Goal: Transaction & Acquisition: Purchase product/service

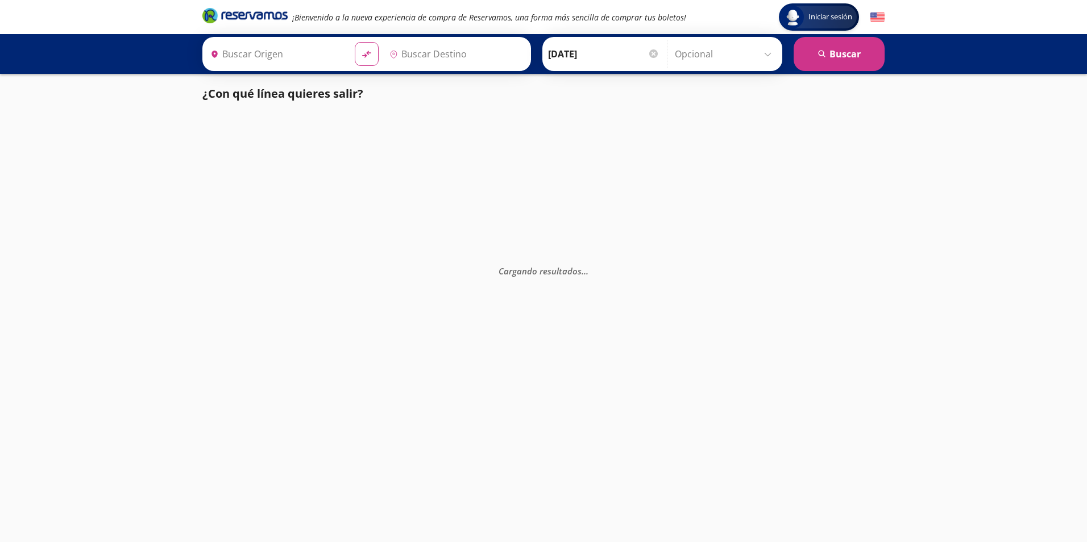
type input "[GEOGRAPHIC_DATA], [GEOGRAPHIC_DATA]"
type input "Ciudad de México, Distrito Federal"
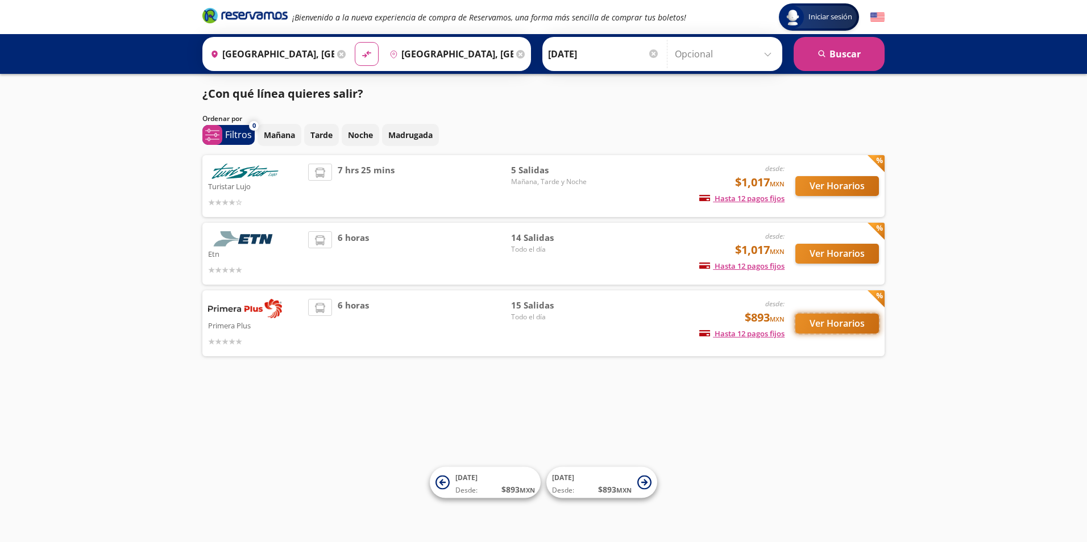
click at [843, 323] on button "Ver Horarios" at bounding box center [837, 324] width 84 height 20
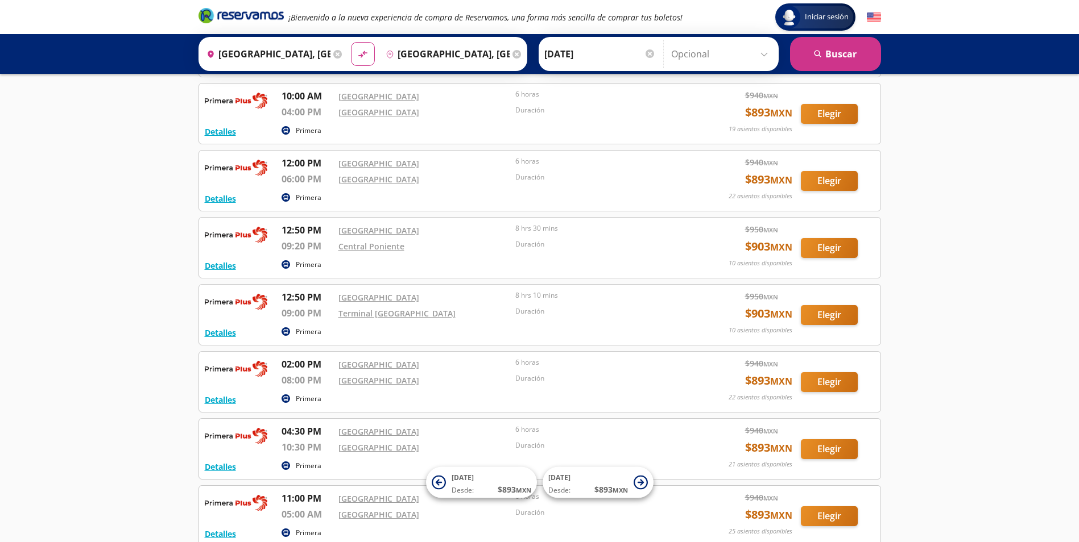
scroll to position [341, 0]
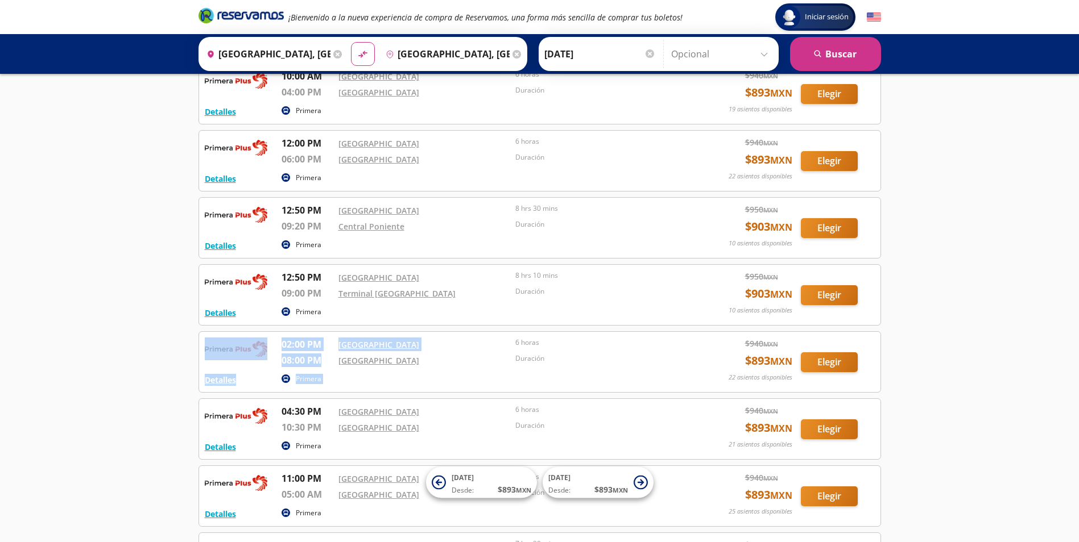
drag, startPoint x: 325, startPoint y: 370, endPoint x: 263, endPoint y: 338, distance: 68.9
click at [263, 338] on div "Detalles Primera 02:00 PM Central Aguascalientes 08:00 PM Central del Norte 6 h…" at bounding box center [540, 362] width 670 height 49
drag, startPoint x: 263, startPoint y: 338, endPoint x: 335, endPoint y: 383, distance: 84.7
click at [335, 383] on div "Primera" at bounding box center [483, 380] width 405 height 14
drag, startPoint x: 379, startPoint y: 380, endPoint x: 594, endPoint y: 370, distance: 215.1
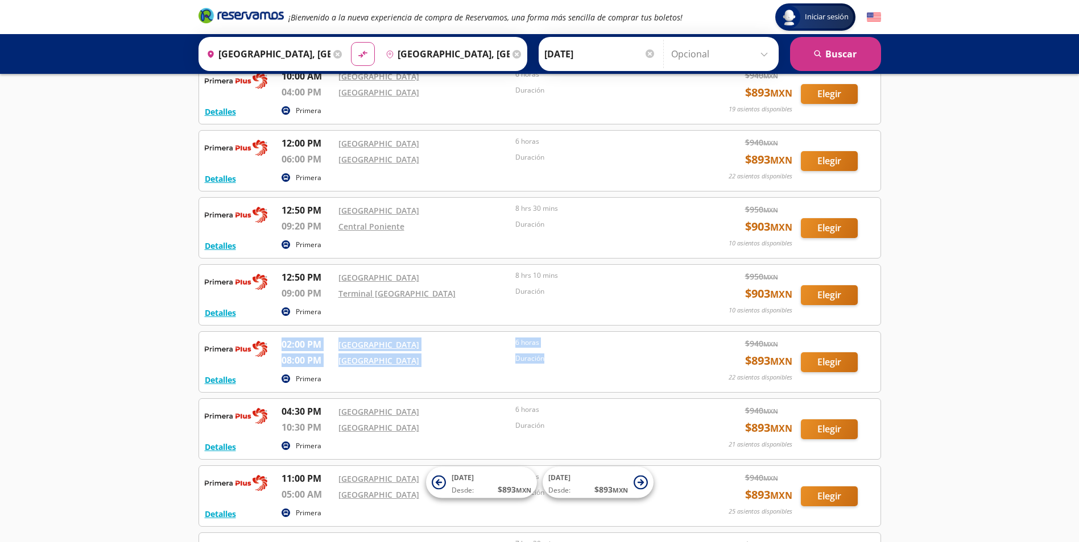
click at [594, 370] on div "Detalles Primera 02:00 PM Central Aguascalientes 08:00 PM Central del Norte 6 h…" at bounding box center [540, 362] width 670 height 49
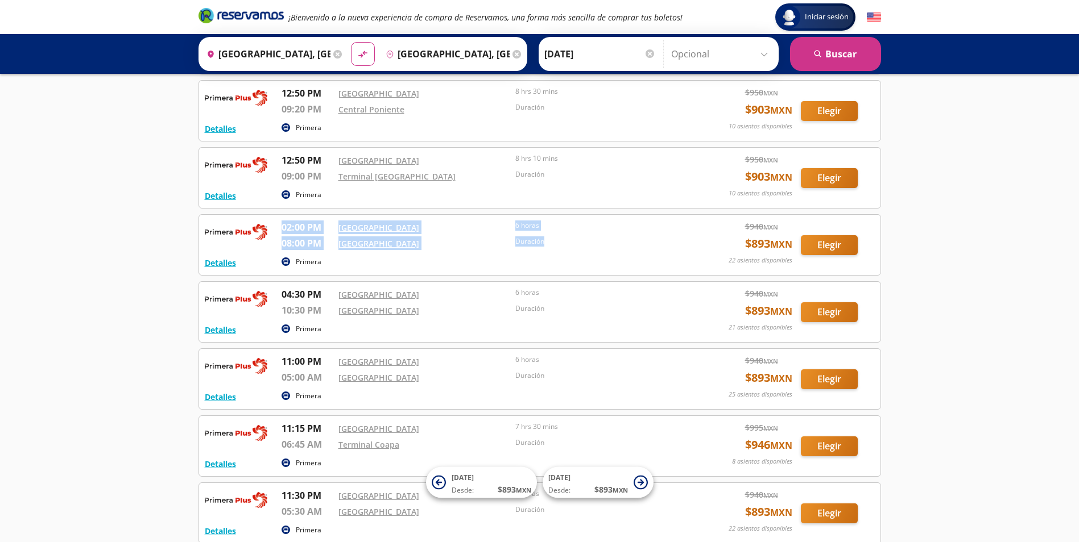
scroll to position [512, 0]
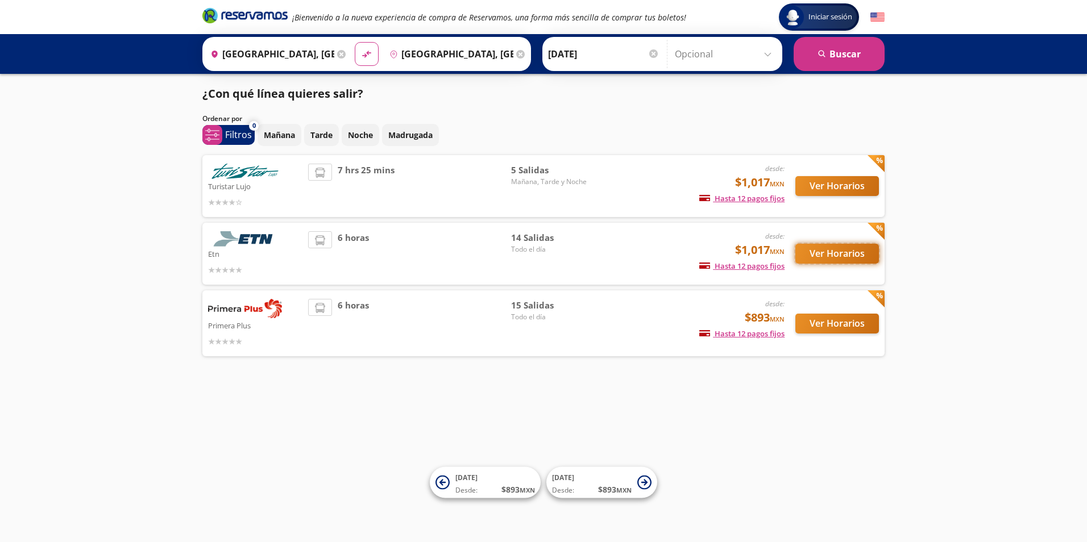
click at [841, 253] on button "Ver Horarios" at bounding box center [837, 254] width 84 height 20
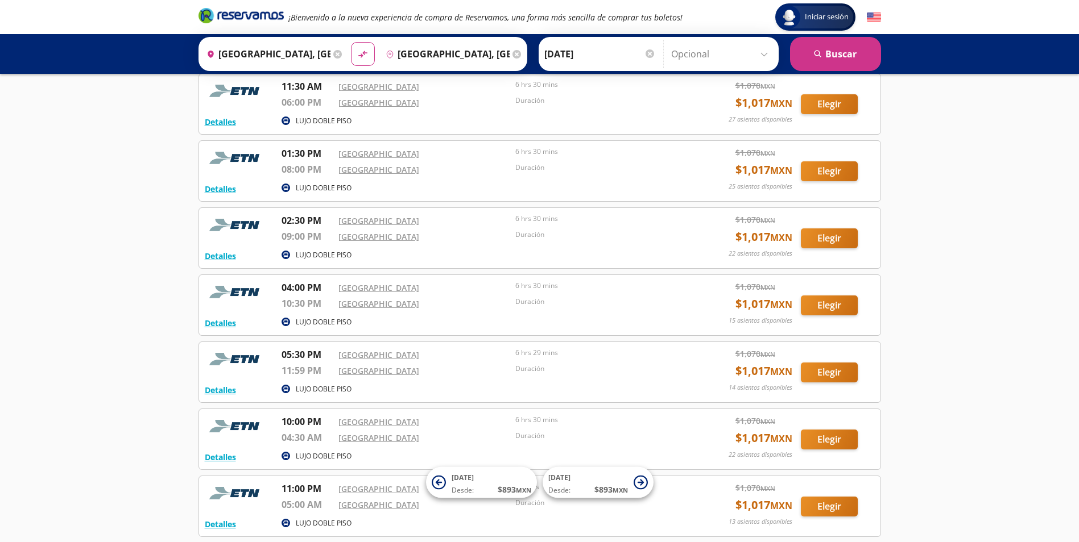
scroll to position [341, 0]
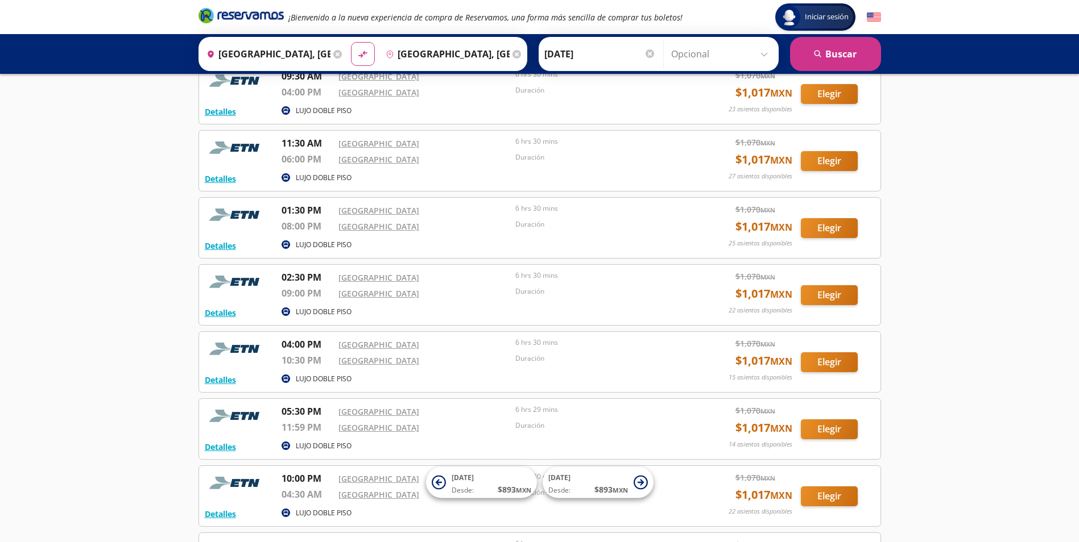
drag, startPoint x: 545, startPoint y: 247, endPoint x: 474, endPoint y: 248, distance: 70.5
click at [474, 248] on div "LUJO DOBLE PISO" at bounding box center [483, 246] width 405 height 14
drag, startPoint x: 412, startPoint y: 220, endPoint x: 288, endPoint y: 215, distance: 124.6
click at [288, 215] on div "01:30 PM Central Aguascalientes 08:00 PM Central del Norte 6 hrs 30 mins Duraci…" at bounding box center [483, 221] width 405 height 34
click at [532, 245] on div "LUJO DOBLE PISO" at bounding box center [483, 246] width 405 height 14
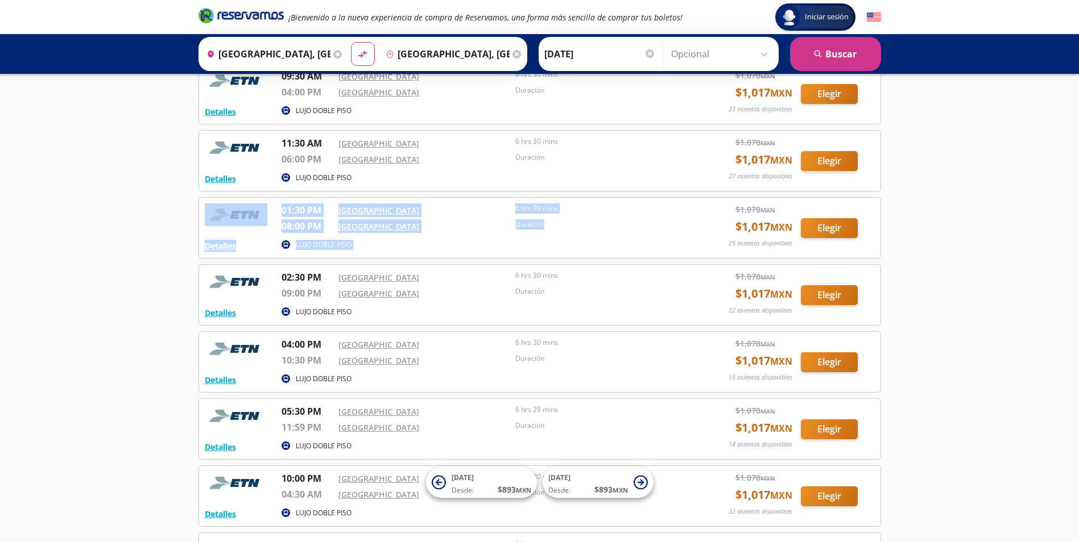
drag, startPoint x: 584, startPoint y: 237, endPoint x: 233, endPoint y: 221, distance: 351.7
click at [233, 221] on div "Detalles LUJO DOBLE PISO 01:30 PM Central Aguascalientes 08:00 PM Central del N…" at bounding box center [540, 228] width 670 height 49
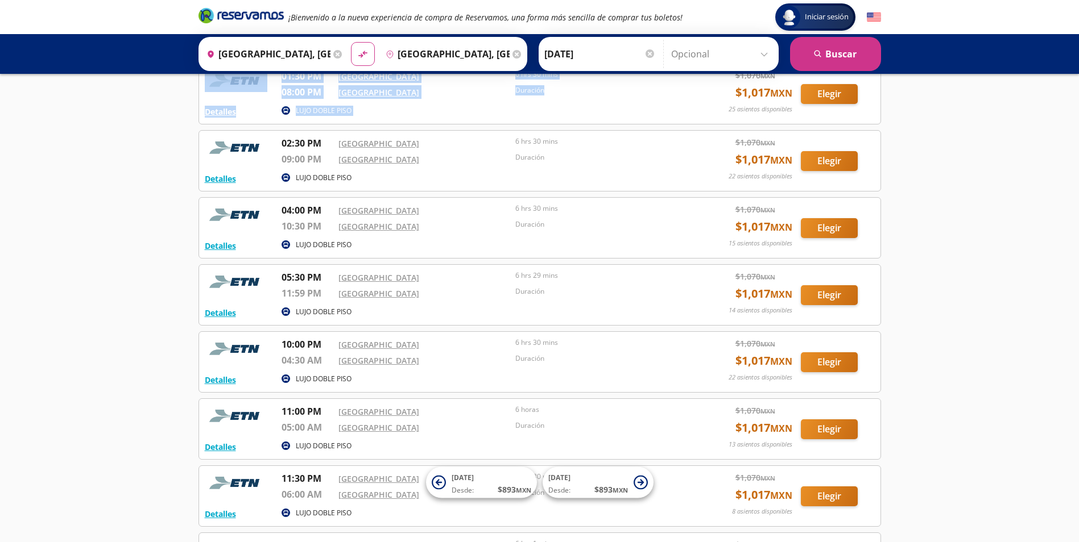
scroll to position [463, 0]
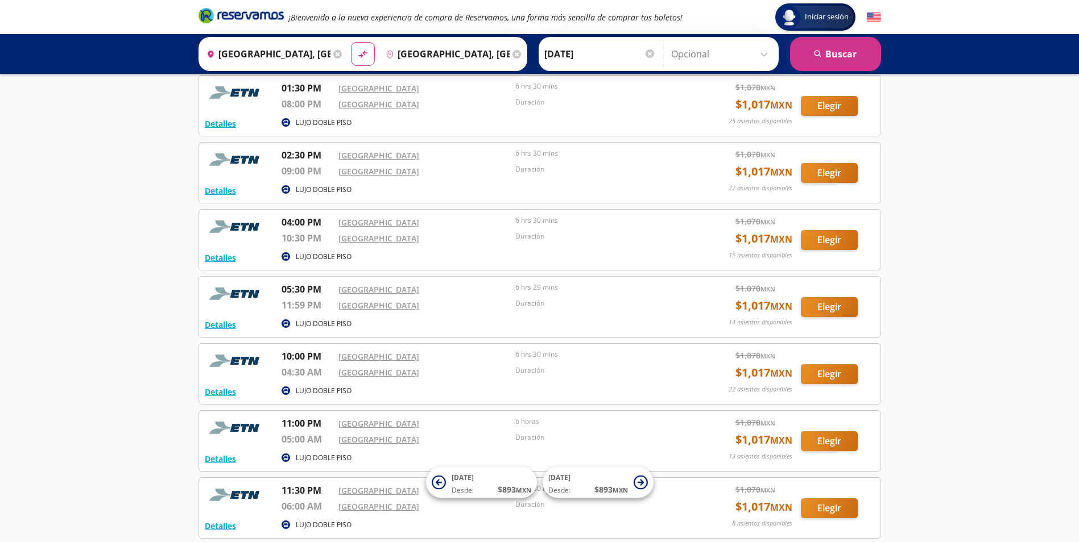
click at [470, 55] on input "Ciudad de México, Distrito Federal" at bounding box center [445, 54] width 128 height 28
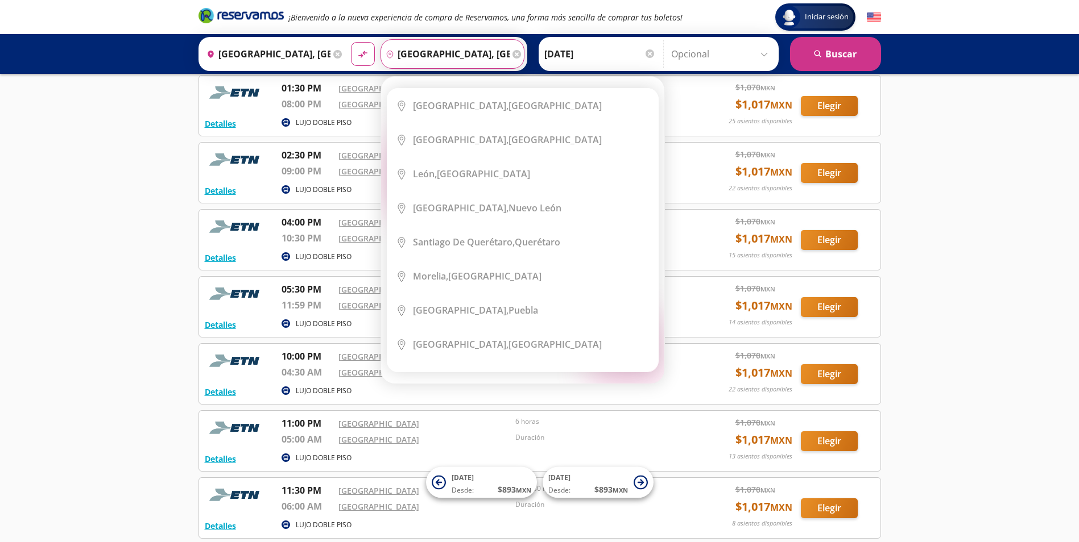
click at [482, 51] on input "Ciudad de México, Distrito Federal" at bounding box center [445, 54] width 128 height 28
click at [497, 53] on input "Ciudad de México, Distrito Federal" at bounding box center [445, 54] width 128 height 28
click at [512, 52] on icon at bounding box center [516, 54] width 9 height 9
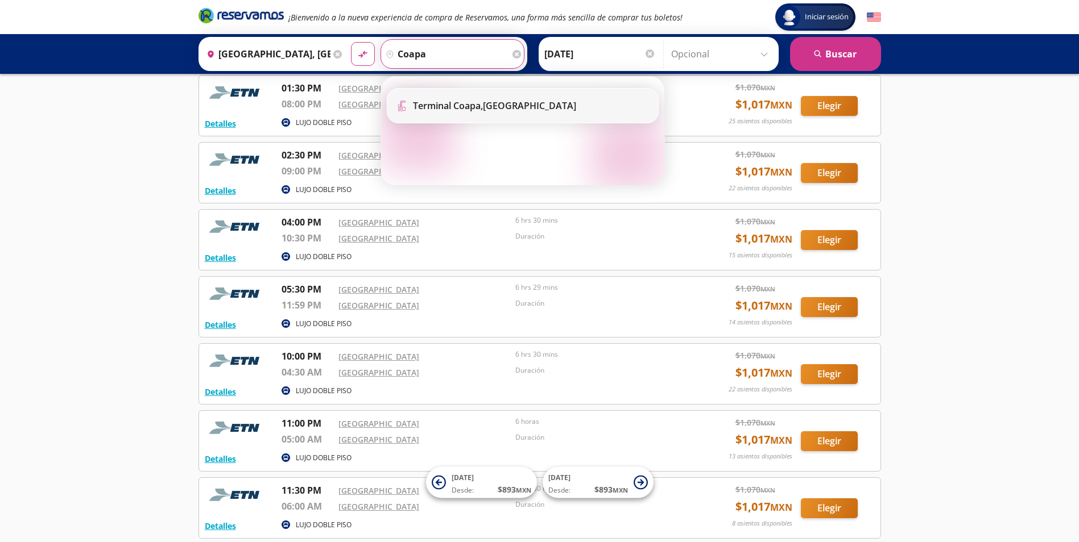
click at [478, 102] on b "Terminal Coapa," at bounding box center [448, 105] width 70 height 13
type input "Terminal Coapa, Distrito Federal"
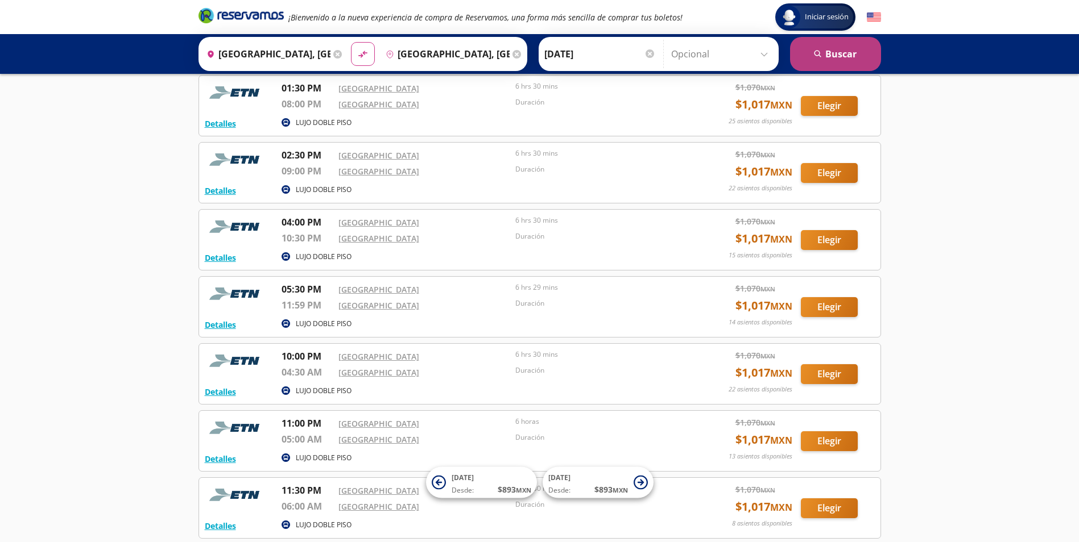
click at [844, 51] on button "search Buscar" at bounding box center [835, 54] width 91 height 34
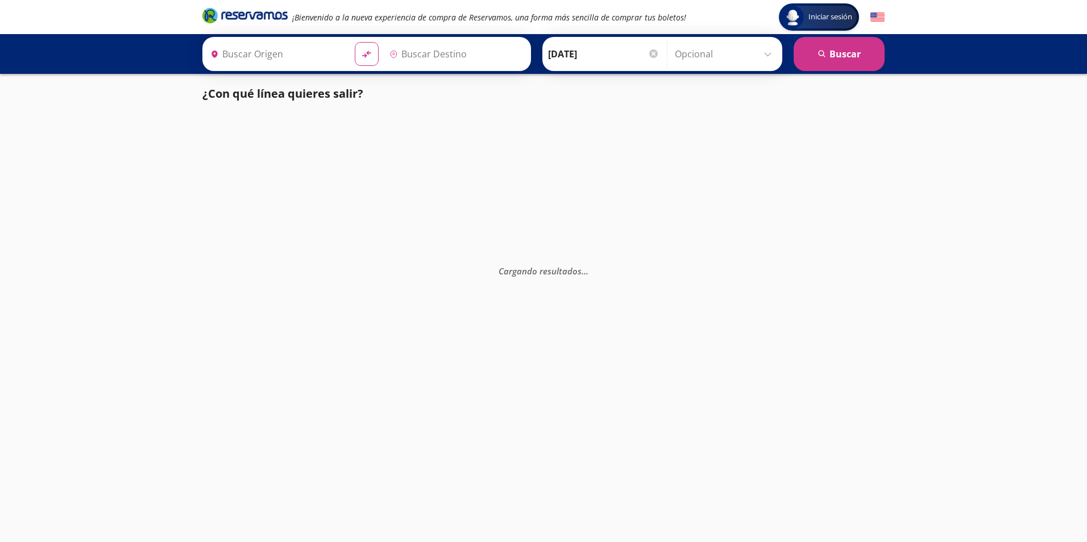
type input "[GEOGRAPHIC_DATA], [GEOGRAPHIC_DATA]"
type input "Terminal Coapa, Distrito Federal"
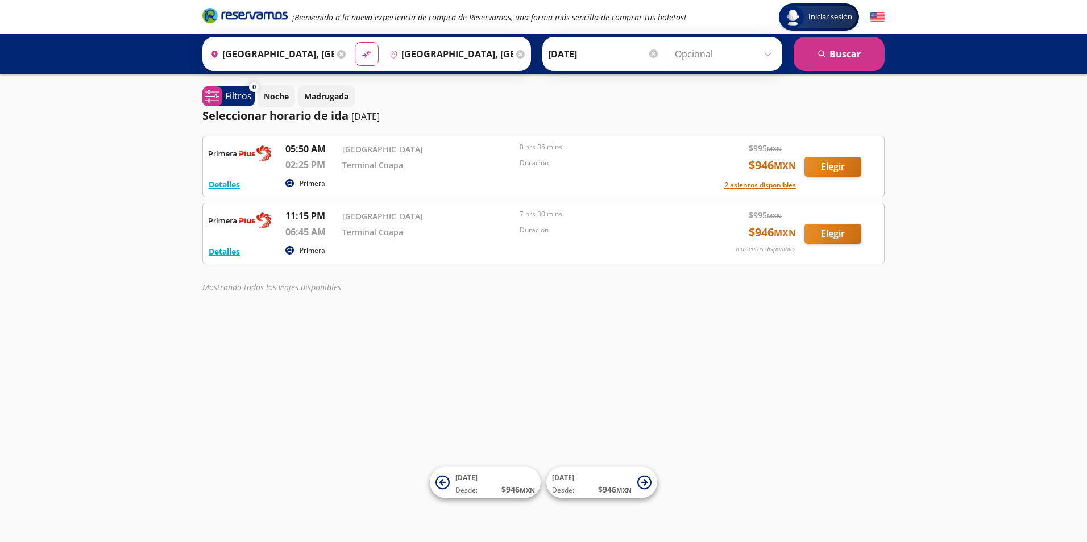
click at [511, 51] on div "Destino pin-outline Terminal Coapa, Distrito Federal" at bounding box center [456, 54] width 144 height 30
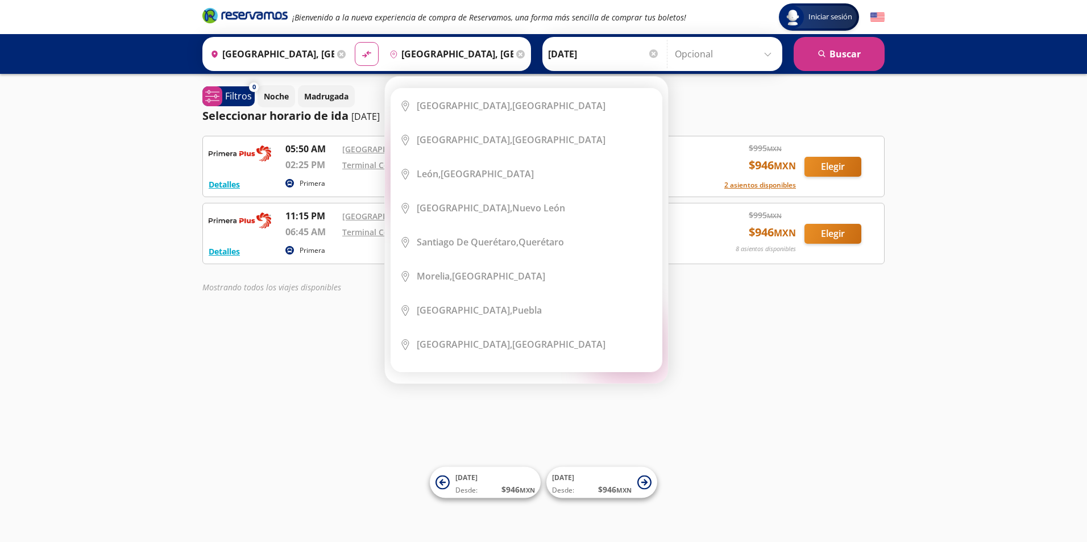
click at [516, 54] on icon at bounding box center [520, 54] width 9 height 9
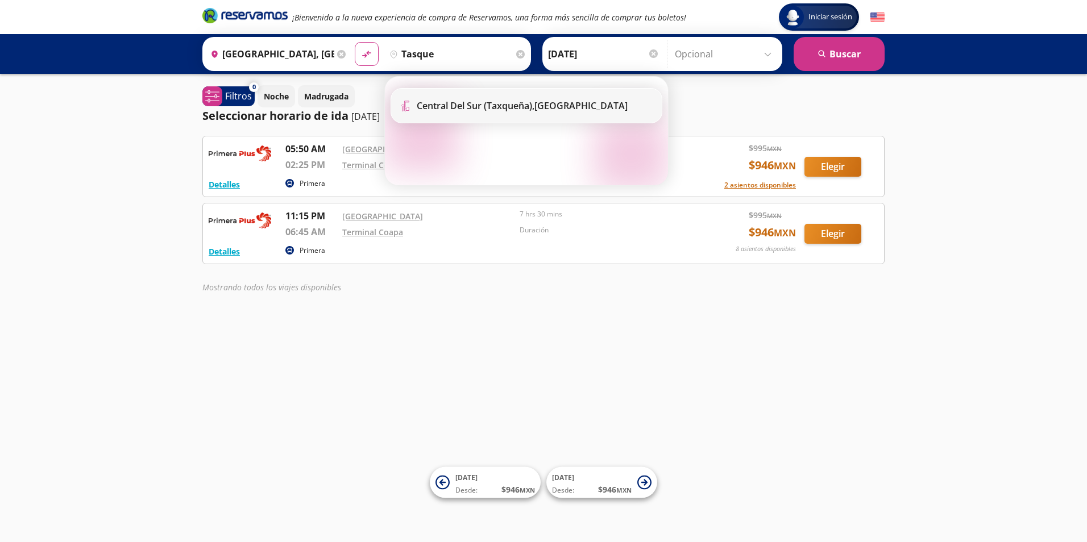
click at [496, 112] on li "Terminal Icon" at bounding box center [526, 106] width 271 height 34
type input "Central del Sur (taxqueña), [GEOGRAPHIC_DATA]"
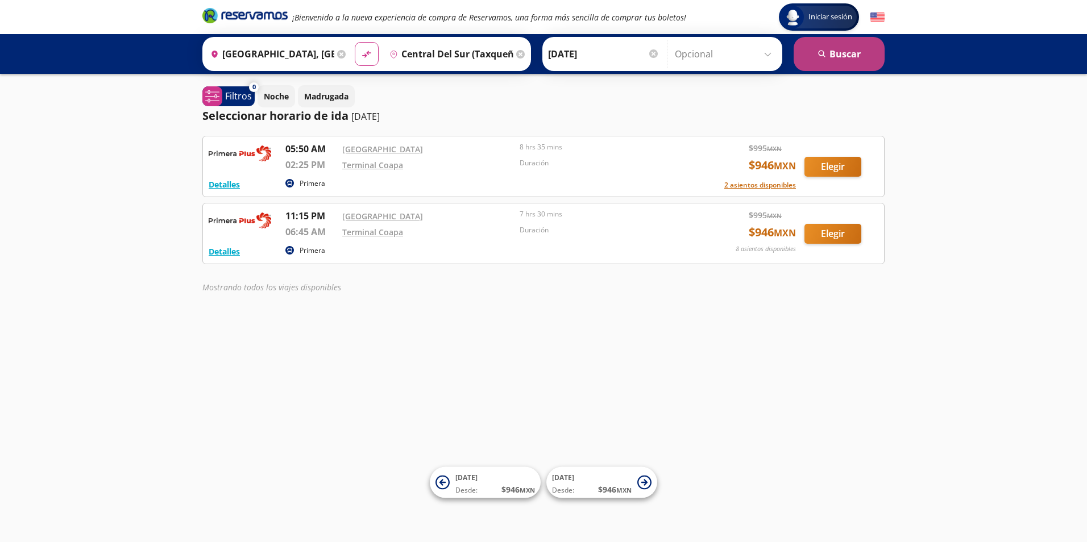
click at [838, 59] on button "search Buscar" at bounding box center [839, 54] width 91 height 34
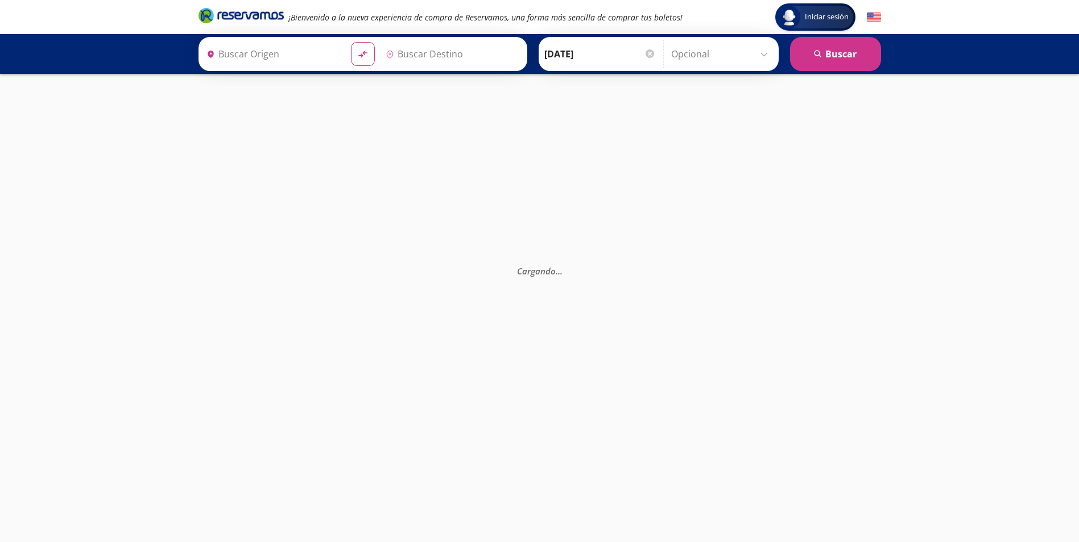
type input "Central del Sur (taxqueña), [GEOGRAPHIC_DATA]"
type input "[GEOGRAPHIC_DATA], [GEOGRAPHIC_DATA]"
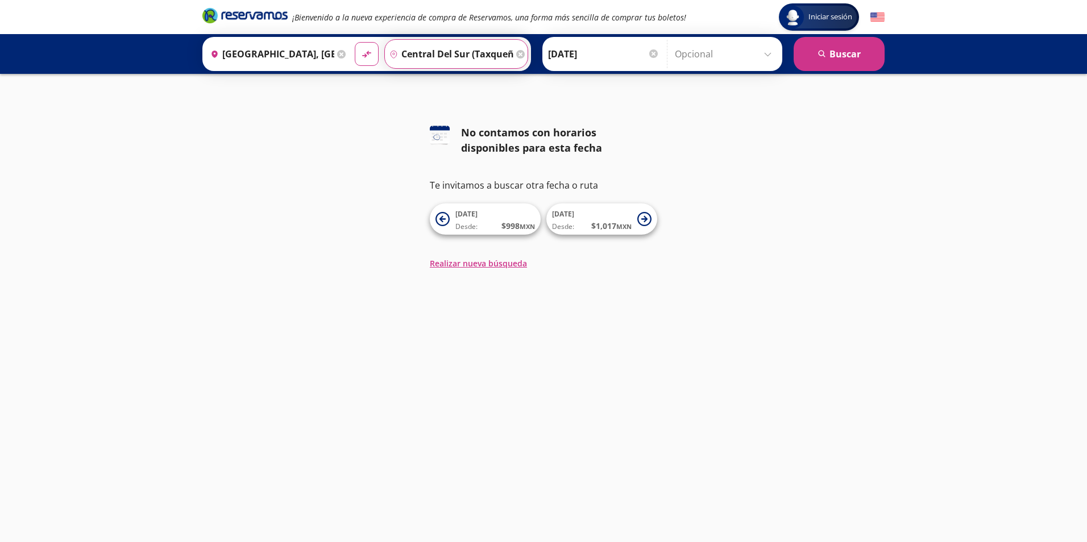
click at [432, 53] on input "Central del Sur (taxqueña), [GEOGRAPHIC_DATA]" at bounding box center [449, 54] width 128 height 28
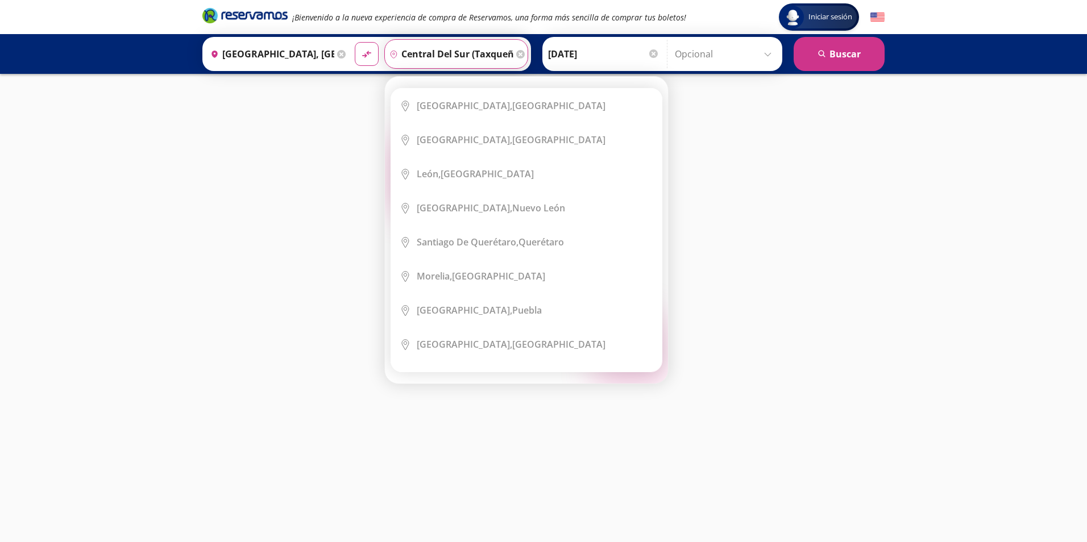
click at [757, 169] on div "126 No contamos con horarios disponibles para esta fecha Te invitamos a buscar …" at bounding box center [543, 197] width 1087 height 144
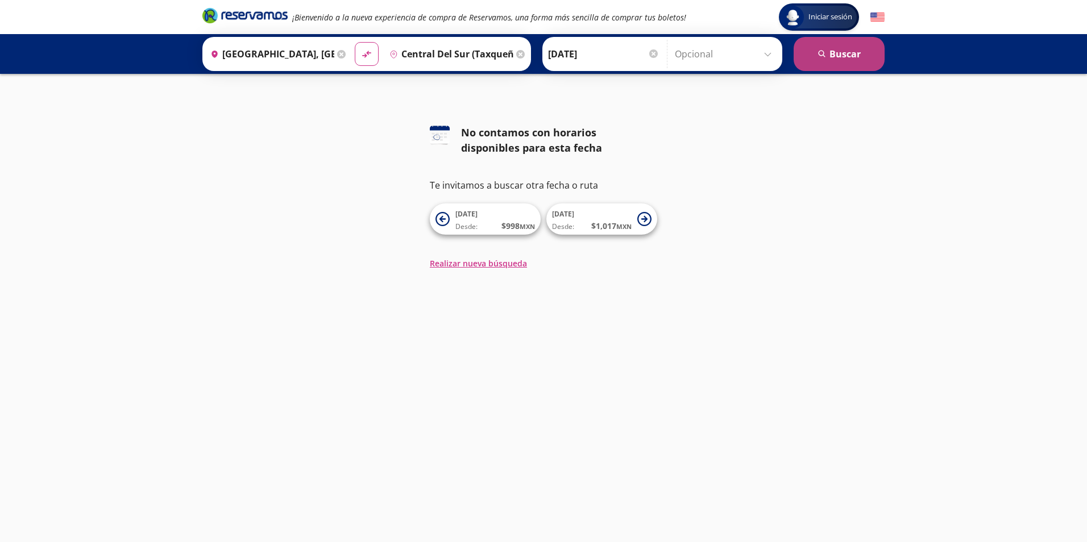
click at [835, 61] on button "search Buscar" at bounding box center [839, 54] width 91 height 34
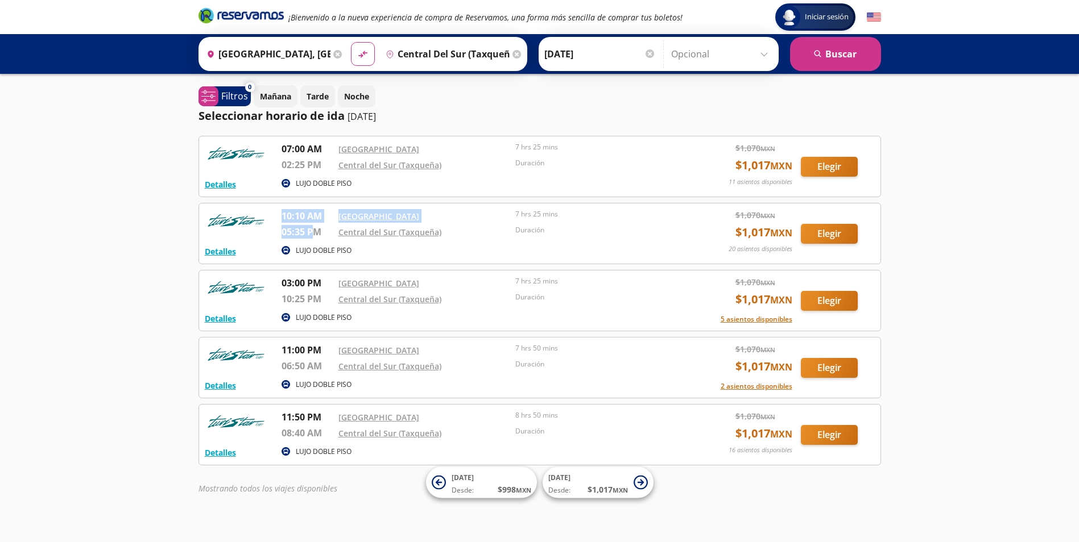
drag, startPoint x: 425, startPoint y: 256, endPoint x: 312, endPoint y: 240, distance: 114.2
click at [312, 240] on div "Detalles LUJO DOBLE PISO 10:10 AM Central Aguascalientes 05:35 PM Central del S…" at bounding box center [540, 233] width 670 height 49
click at [470, 265] on div "Detalles LUJO DOBLE PISO 07:00 AM Central Aguascalientes 02:25 PM Central del S…" at bounding box center [539, 301] width 682 height 330
drag, startPoint x: 458, startPoint y: 325, endPoint x: 321, endPoint y: 298, distance: 139.5
click at [321, 298] on div "Detalles LUJO DOBLE PISO 03:00 PM [GEOGRAPHIC_DATA] 10:25 PM [GEOGRAPHIC_DATA] …" at bounding box center [540, 300] width 670 height 49
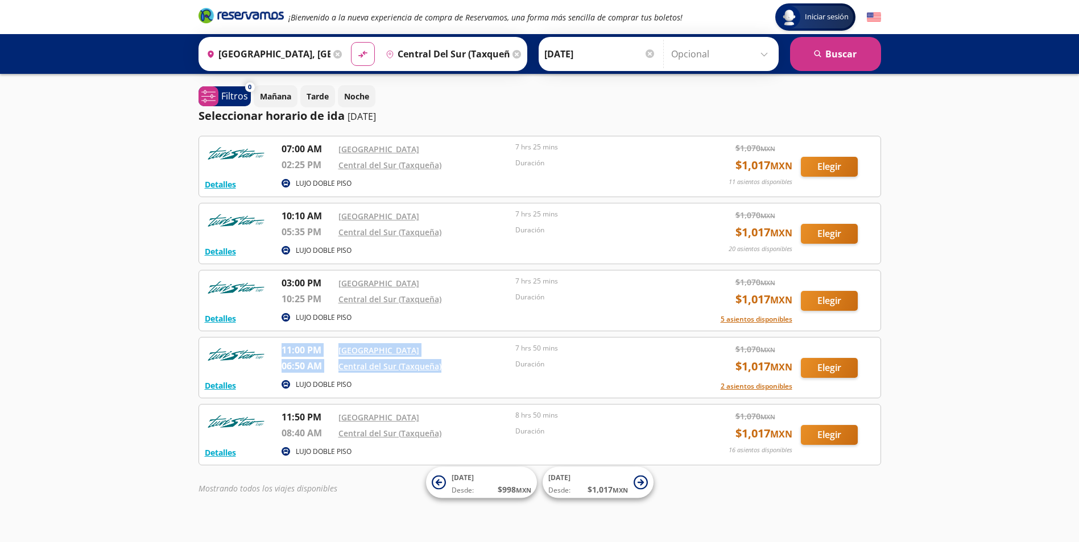
drag, startPoint x: 551, startPoint y: 379, endPoint x: 480, endPoint y: 375, distance: 71.2
click at [480, 375] on div "Detalles LUJO DOBLE PISO 11:00 PM Central Aguascalientes 06:50 AM Central del S…" at bounding box center [540, 367] width 670 height 49
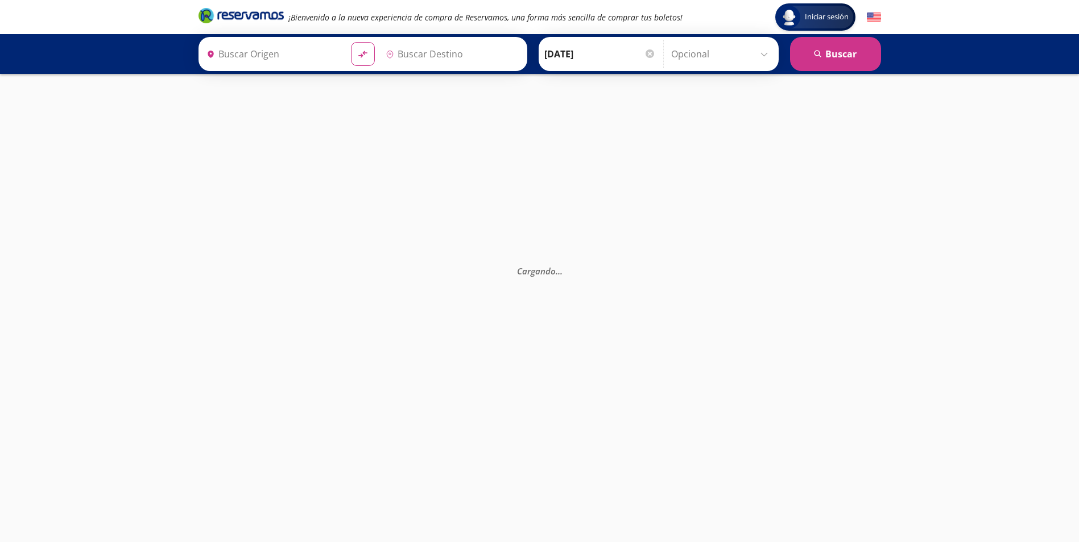
type input "[GEOGRAPHIC_DATA], [GEOGRAPHIC_DATA]"
type input "Terminal Coapa, Distrito Federal"
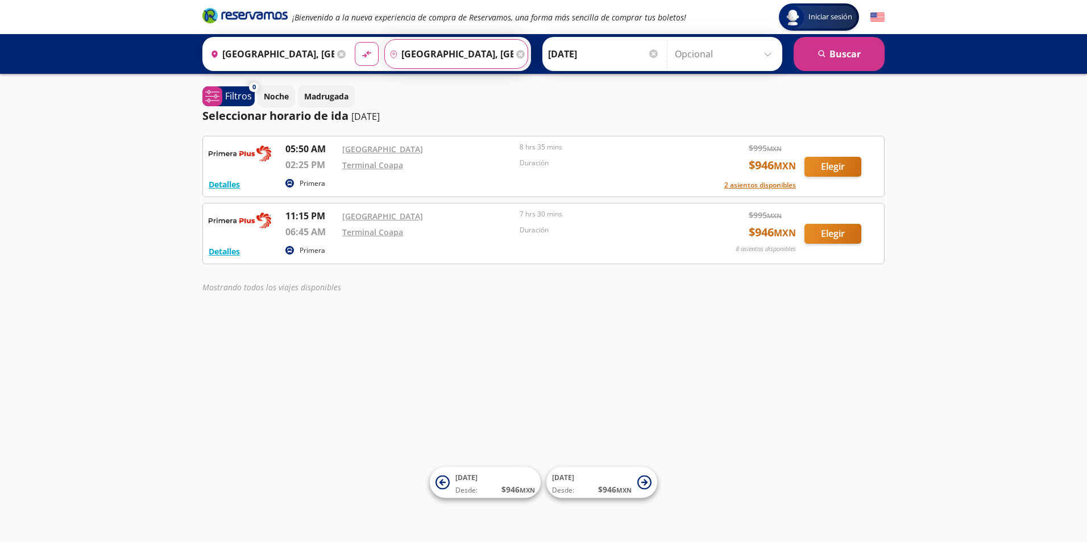
click at [474, 58] on input "Terminal Coapa, Distrito Federal" at bounding box center [449, 54] width 128 height 28
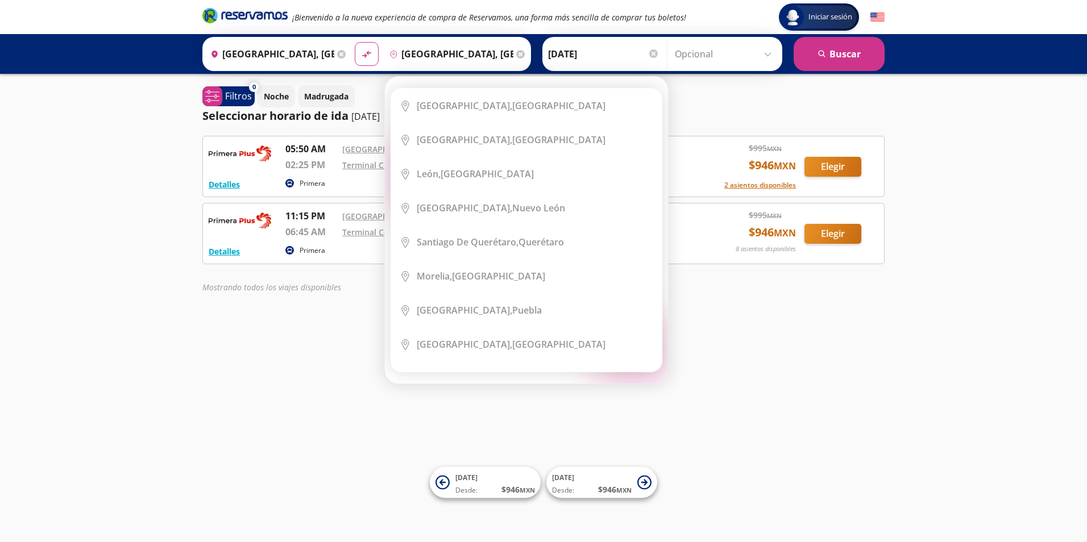
click at [516, 52] on icon at bounding box center [520, 54] width 9 height 9
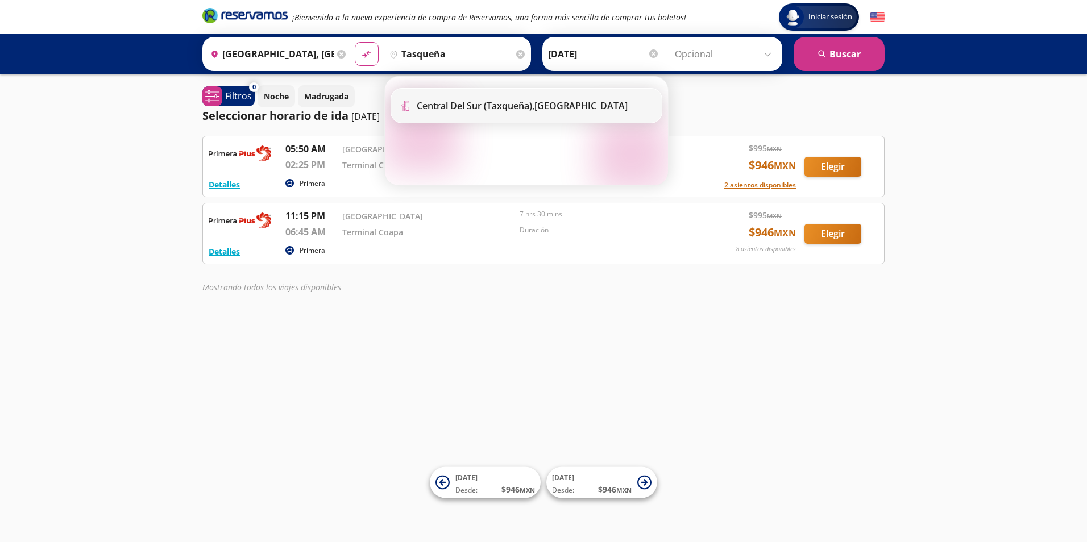
click at [473, 106] on b "Central del Sur (taxqueña)," at bounding box center [476, 105] width 118 height 13
type input "Central del Sur (taxqueña), [GEOGRAPHIC_DATA]"
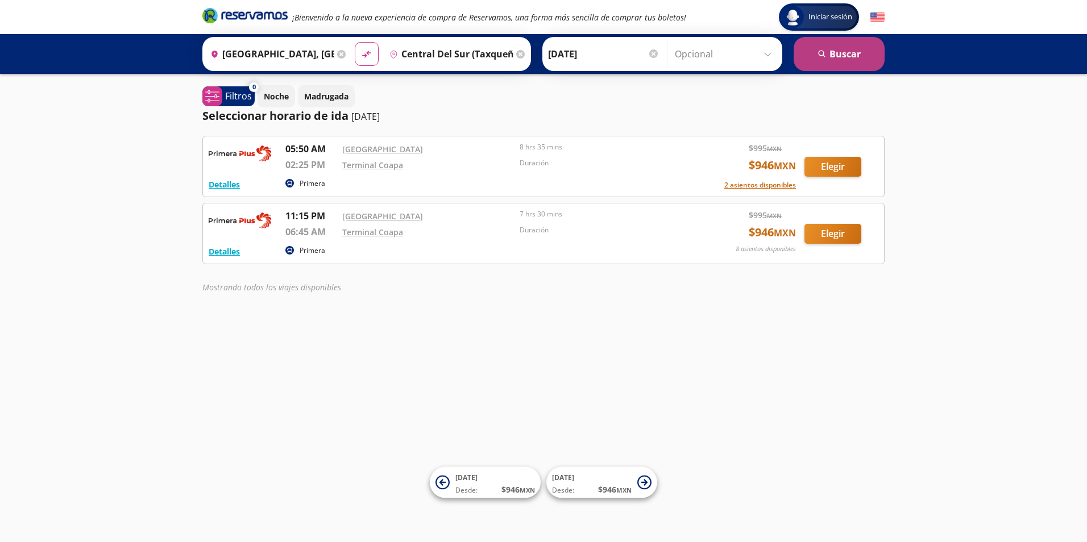
click at [843, 59] on button "search Buscar" at bounding box center [839, 54] width 91 height 34
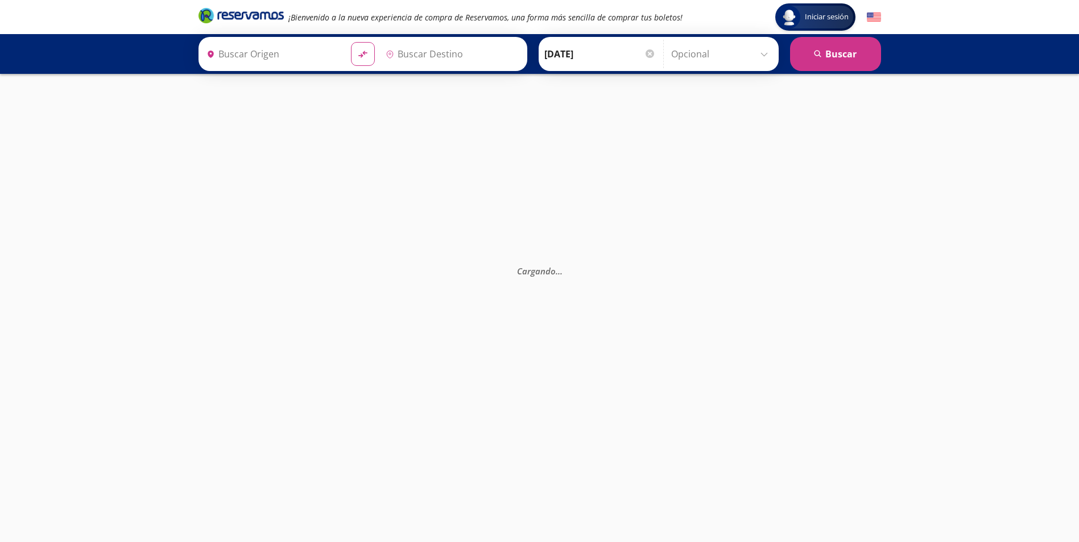
type input "[GEOGRAPHIC_DATA], [GEOGRAPHIC_DATA]"
type input "Central del Sur (taxqueña), [GEOGRAPHIC_DATA]"
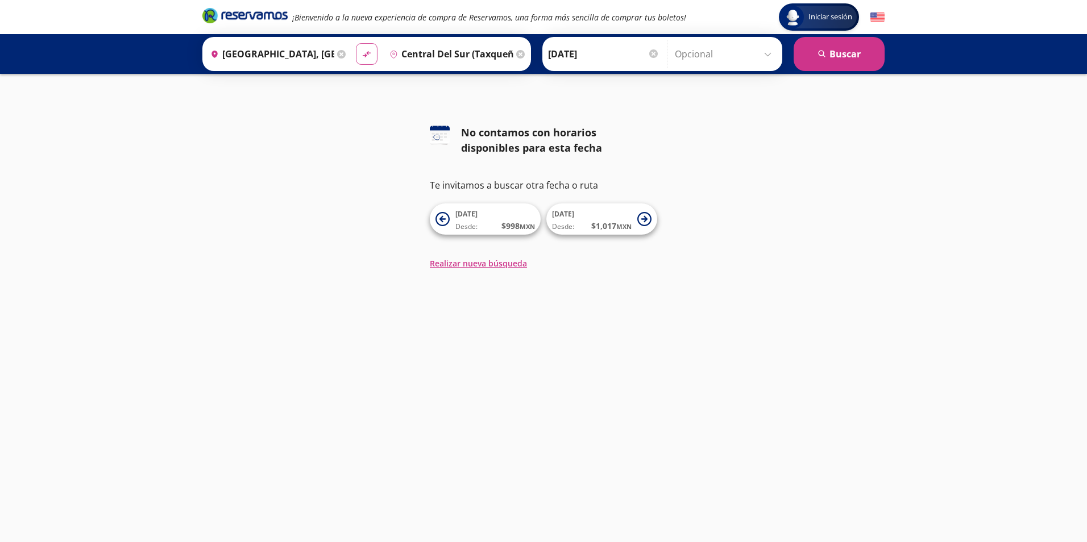
click at [365, 53] on icon at bounding box center [367, 54] width 8 height 6
type input "Central del Sur (taxqueña), [GEOGRAPHIC_DATA]"
type input "[GEOGRAPHIC_DATA], [GEOGRAPHIC_DATA]"
click at [860, 55] on button "search Buscar" at bounding box center [839, 54] width 91 height 34
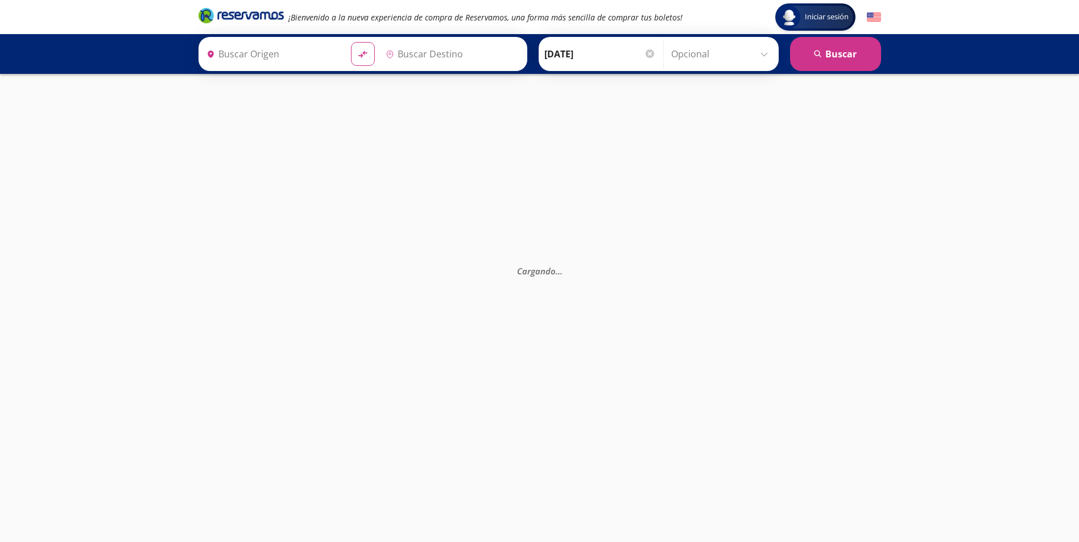
type input "[GEOGRAPHIC_DATA], [GEOGRAPHIC_DATA]"
type input "Central del Sur (taxqueña), [GEOGRAPHIC_DATA]"
type input "[GEOGRAPHIC_DATA], [GEOGRAPHIC_DATA]"
type input "Central del Sur (taxqueña), [GEOGRAPHIC_DATA]"
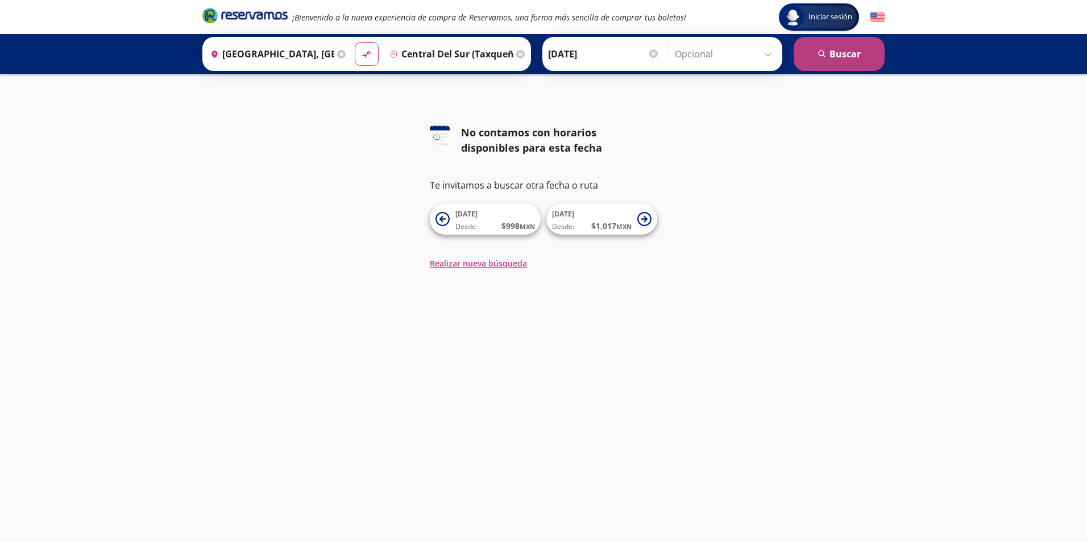
click at [841, 57] on button "search Buscar" at bounding box center [839, 54] width 91 height 34
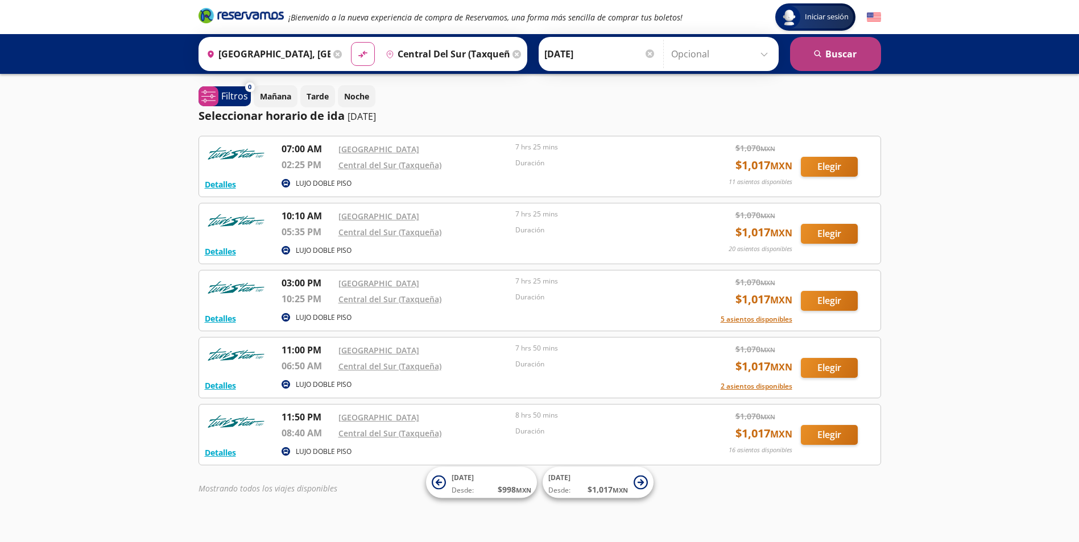
click at [840, 57] on button "search Buscar" at bounding box center [835, 54] width 91 height 34
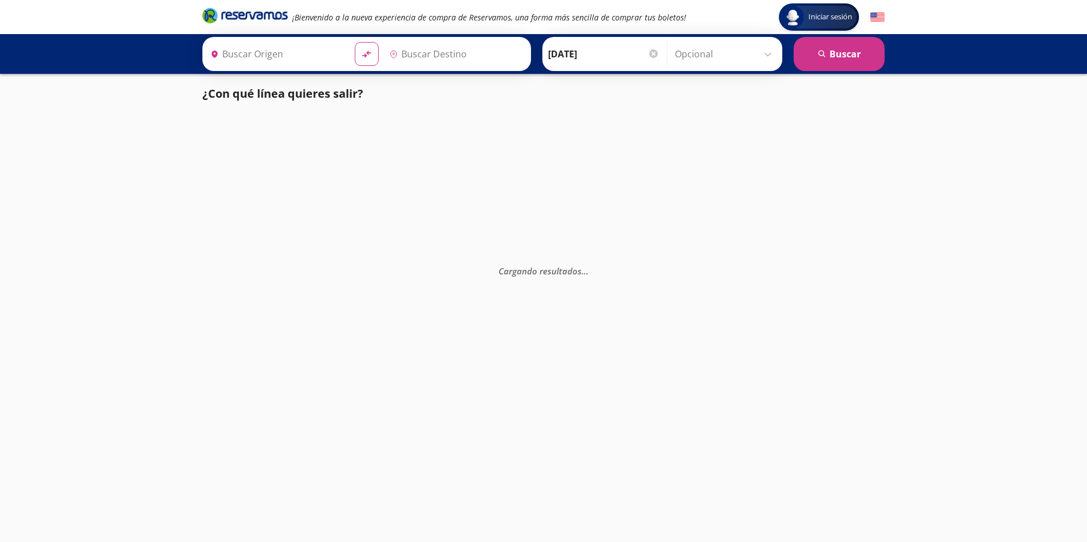
type input "[GEOGRAPHIC_DATA], [GEOGRAPHIC_DATA]"
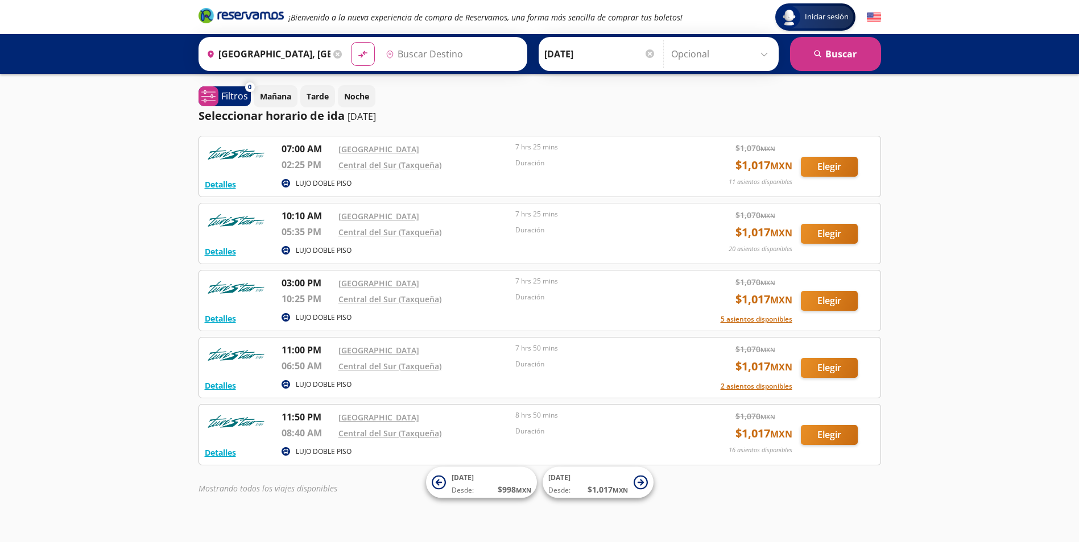
type input "Central del Sur (taxqueña), [GEOGRAPHIC_DATA]"
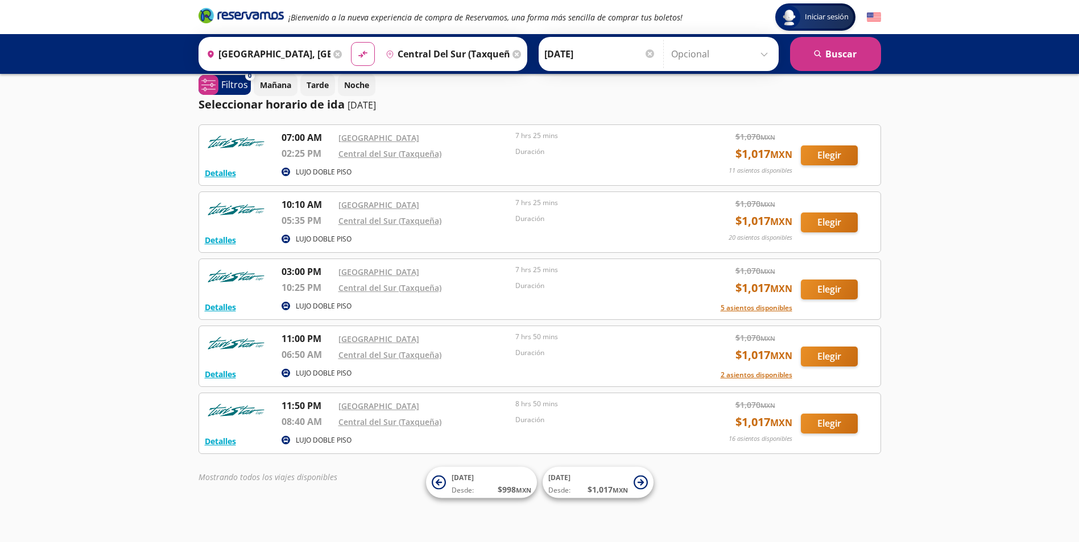
scroll to position [15, 0]
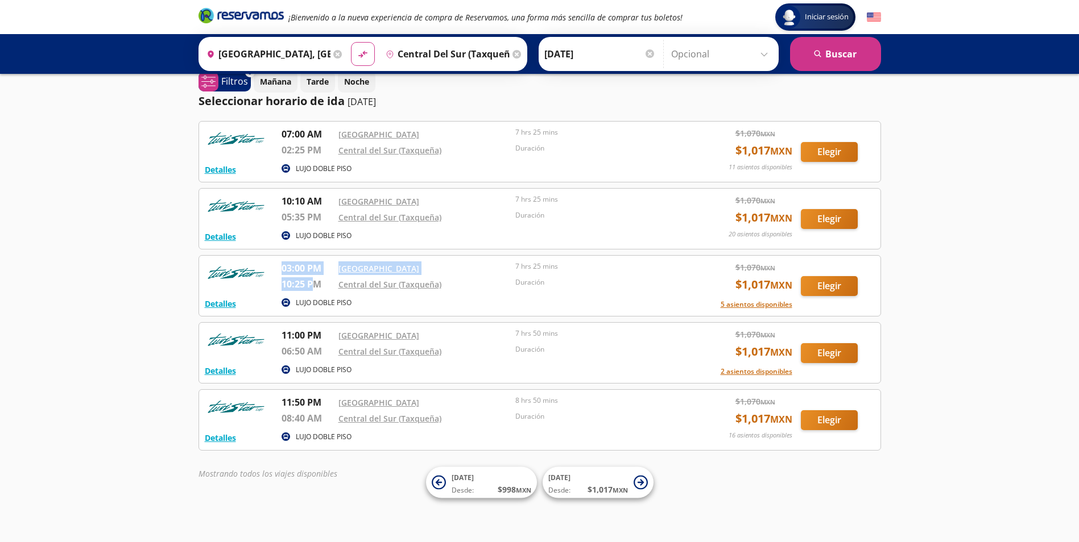
drag, startPoint x: 443, startPoint y: 301, endPoint x: 316, endPoint y: 292, distance: 128.3
click at [316, 292] on div "Detalles LUJO DOBLE PISO 03:00 PM [GEOGRAPHIC_DATA] 10:25 PM [GEOGRAPHIC_DATA] …" at bounding box center [540, 286] width 670 height 49
click at [953, 384] on div "Iniciar sesión Iniciar sesión ¡Bienvenido a la nueva experiencia de compra de R…" at bounding box center [539, 263] width 1079 height 557
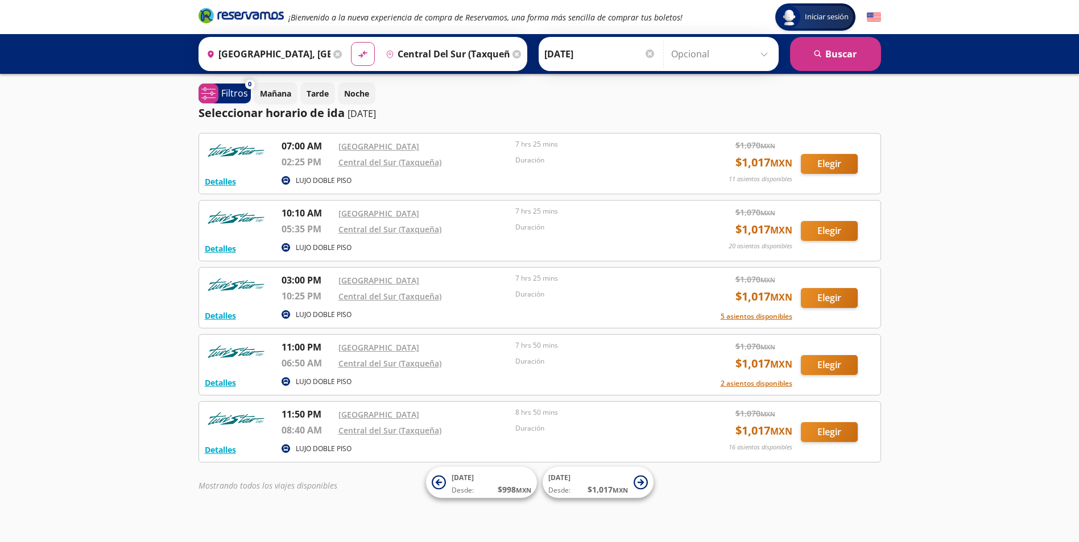
scroll to position [0, 0]
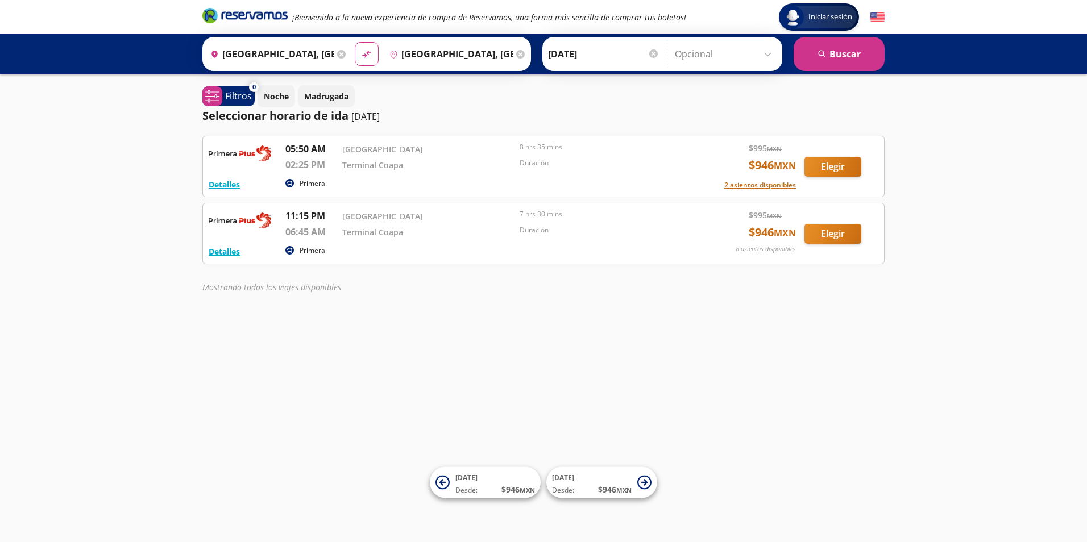
drag, startPoint x: 355, startPoint y: 262, endPoint x: 330, endPoint y: 248, distance: 29.0
click at [330, 248] on div "Detalles Primera 11:15 PM Central Aguascalientes 06:45 AM Terminal Coapa 7 hrs …" at bounding box center [543, 233] width 682 height 61
click at [354, 291] on div "Mostrando todos los viajes disponibles" at bounding box center [543, 287] width 682 height 12
click at [411, 400] on div "Iniciar sesión Iniciar sesión ¡Bienvenido a la nueva experiencia de compra de R…" at bounding box center [543, 271] width 1087 height 542
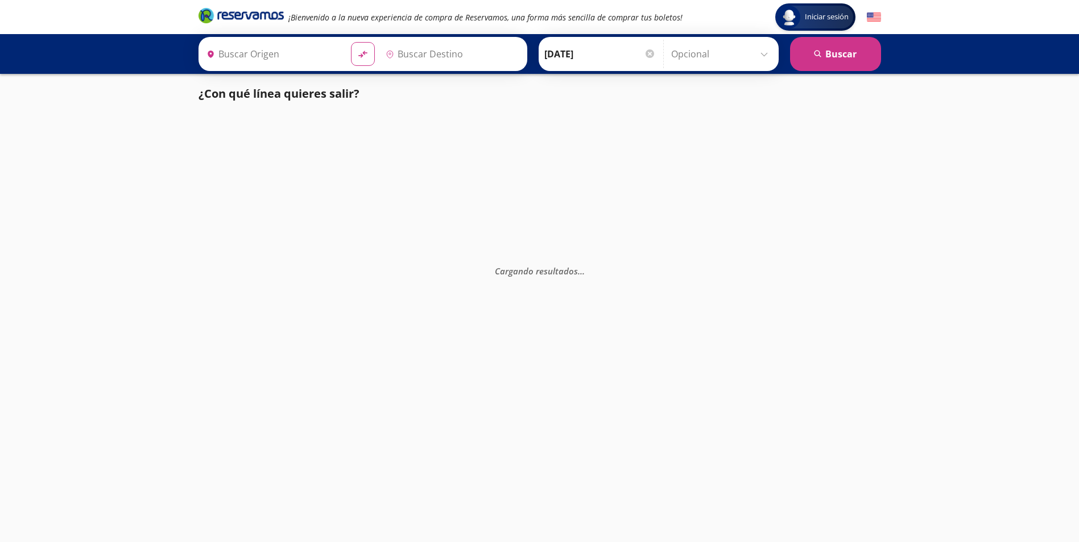
type input "[GEOGRAPHIC_DATA], [GEOGRAPHIC_DATA]"
type input "Central del Sur (taxqueña), [GEOGRAPHIC_DATA]"
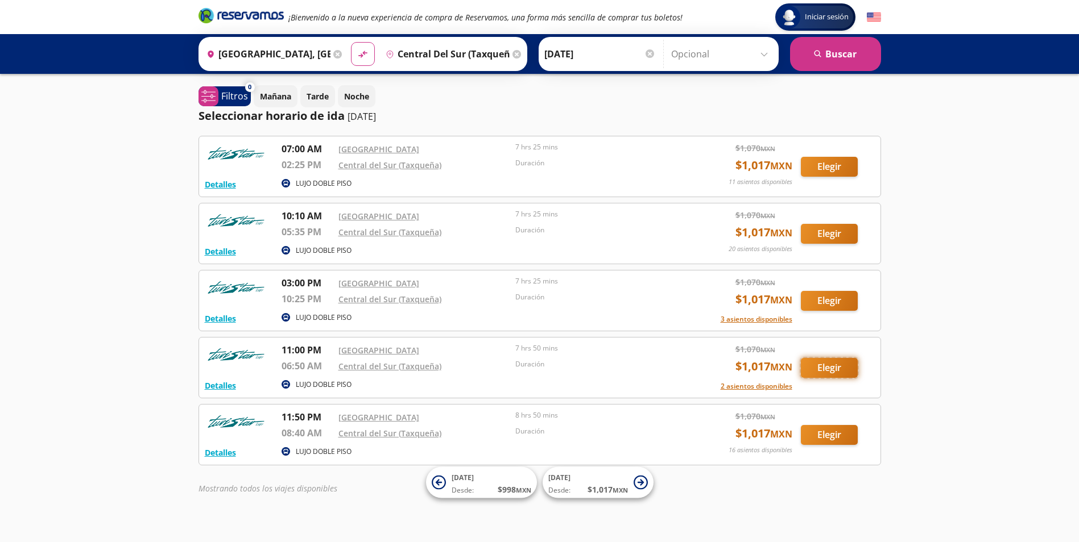
click at [850, 368] on button "Elegir" at bounding box center [829, 368] width 57 height 20
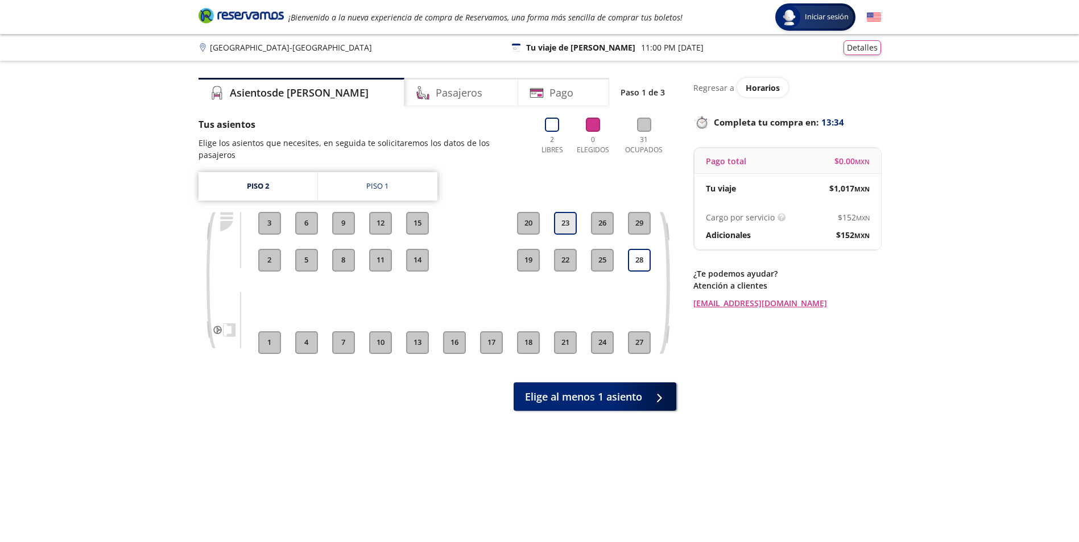
click at [566, 217] on button "23" at bounding box center [565, 223] width 23 height 23
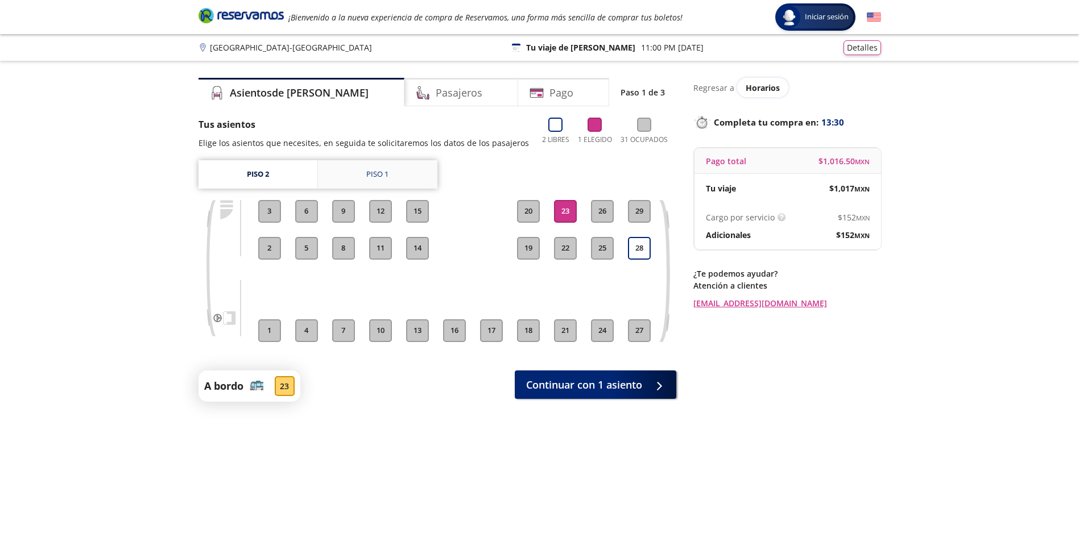
click at [401, 173] on link "Piso 1" at bounding box center [377, 174] width 119 height 28
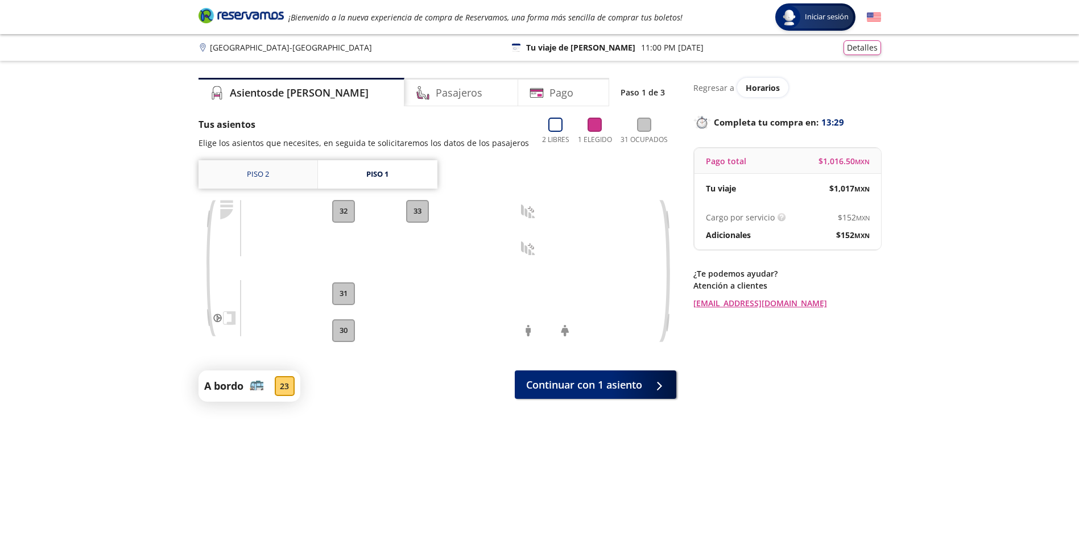
click at [262, 169] on link "Piso 2" at bounding box center [257, 174] width 119 height 28
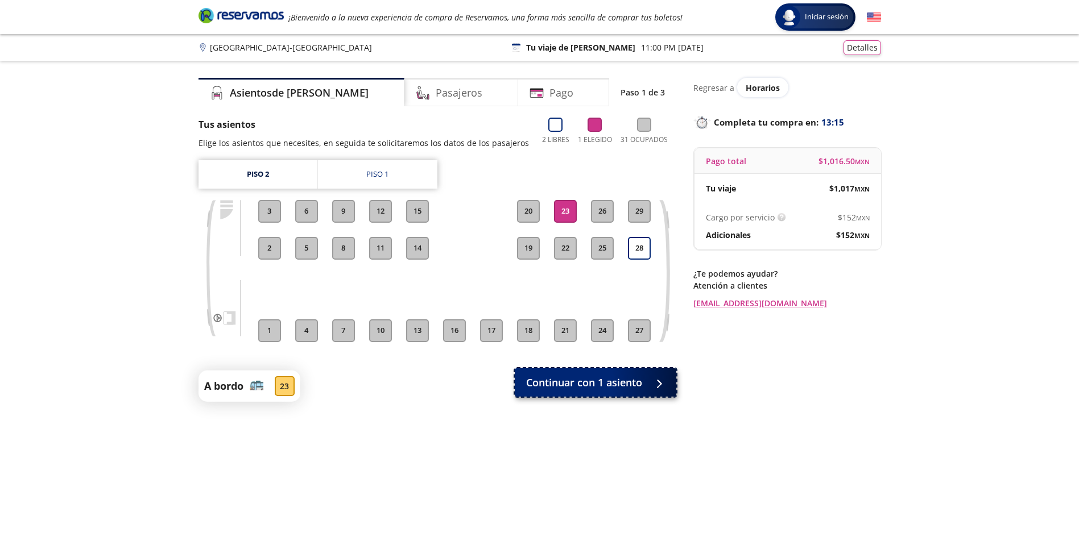
click at [599, 380] on span "Continuar con 1 asiento" at bounding box center [584, 382] width 116 height 15
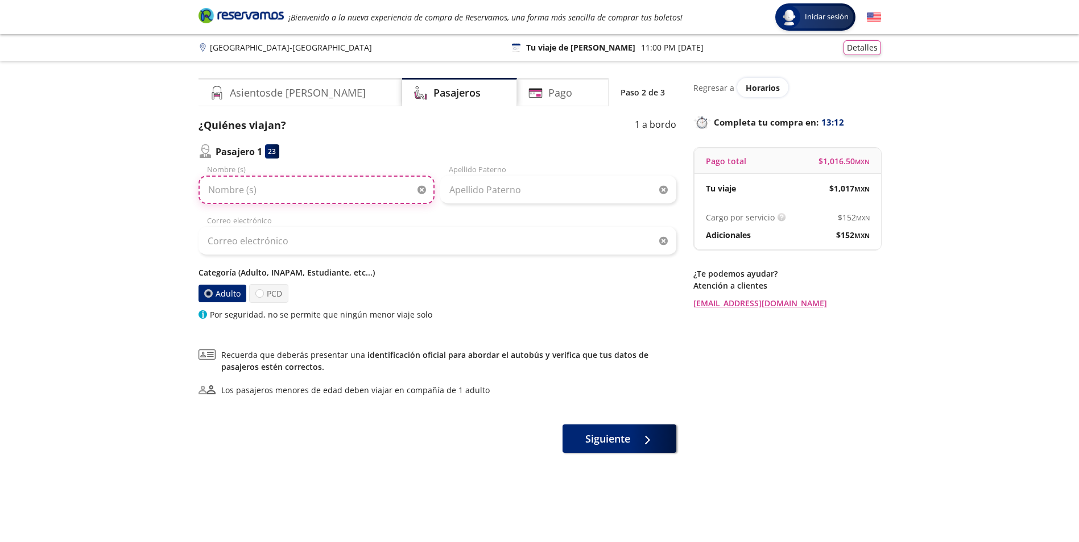
click at [251, 191] on input "Nombre (s)" at bounding box center [316, 190] width 236 height 28
type input "c"
type input "CRISTINA"
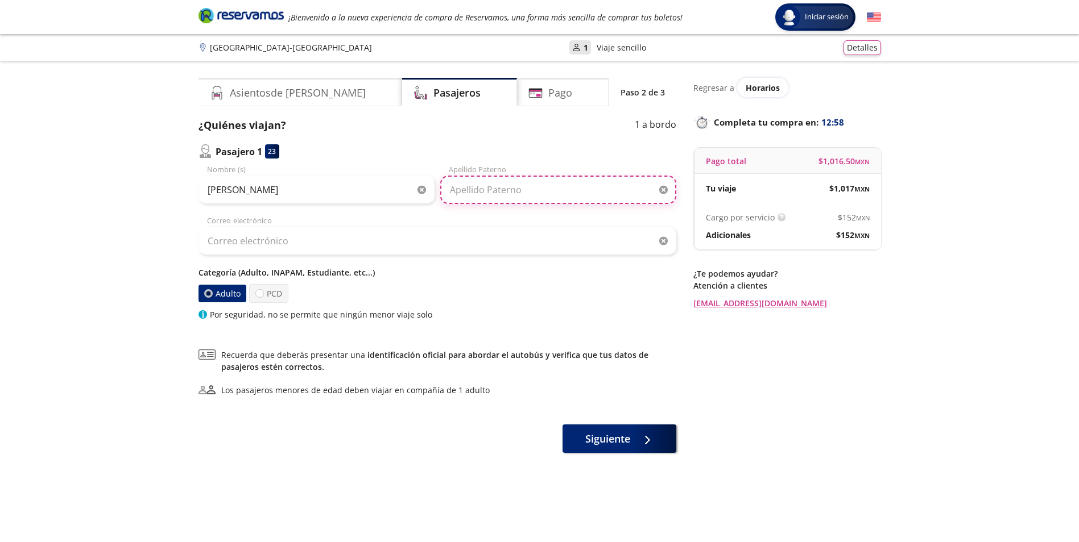
click at [478, 194] on input "Apellido Paterno" at bounding box center [558, 190] width 236 height 28
type input "PALMAS"
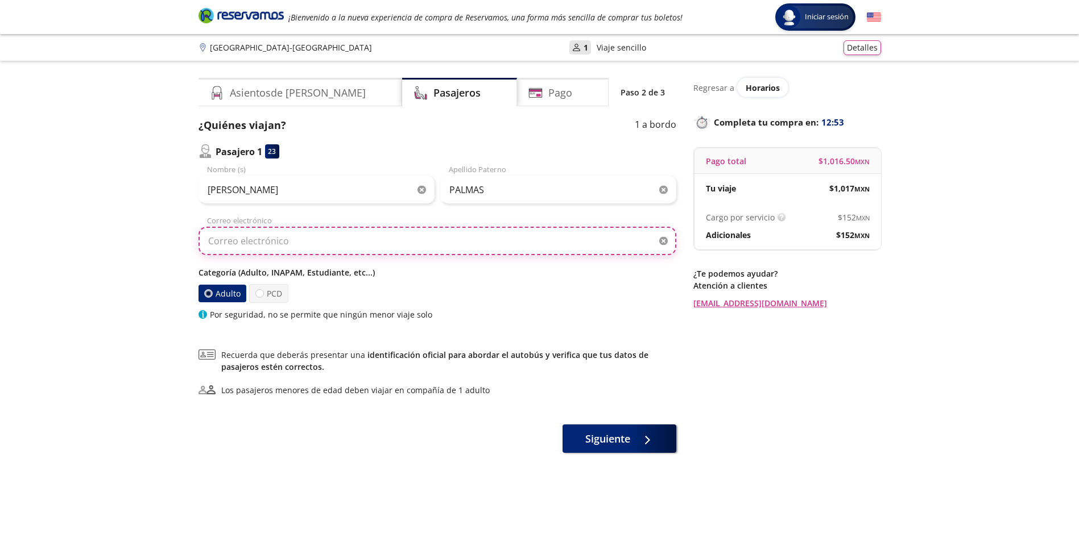
click at [349, 252] on input "Correo electrónico" at bounding box center [437, 241] width 478 height 28
type input "cristina21palmasz@gmail.com"
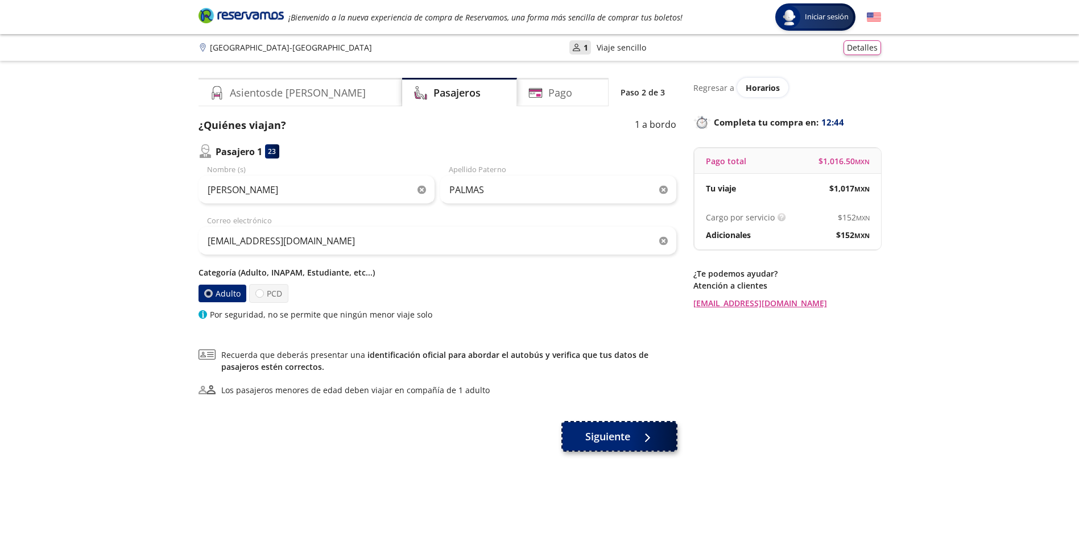
click at [611, 439] on span "Siguiente" at bounding box center [607, 436] width 45 height 15
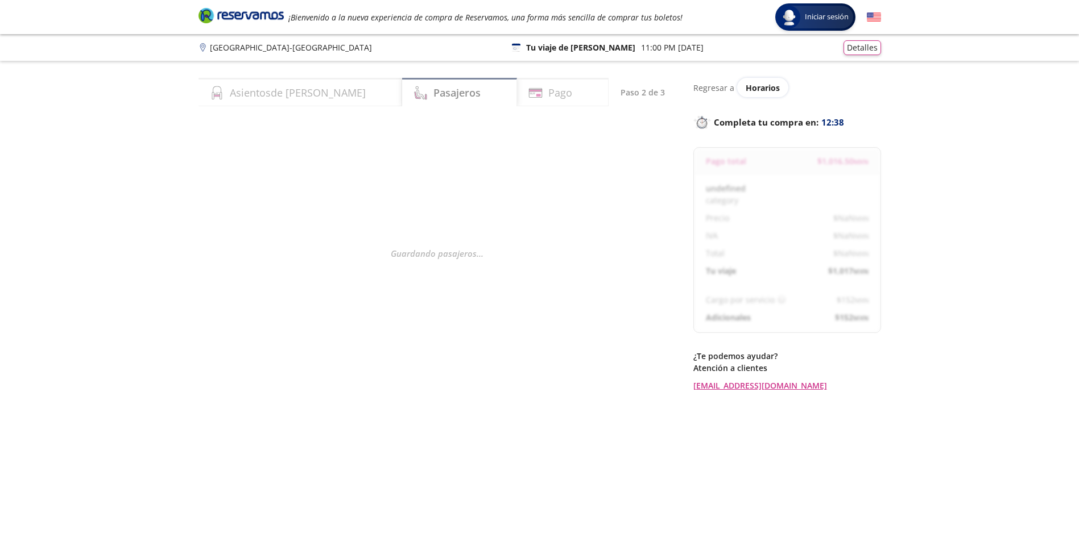
select select "MX"
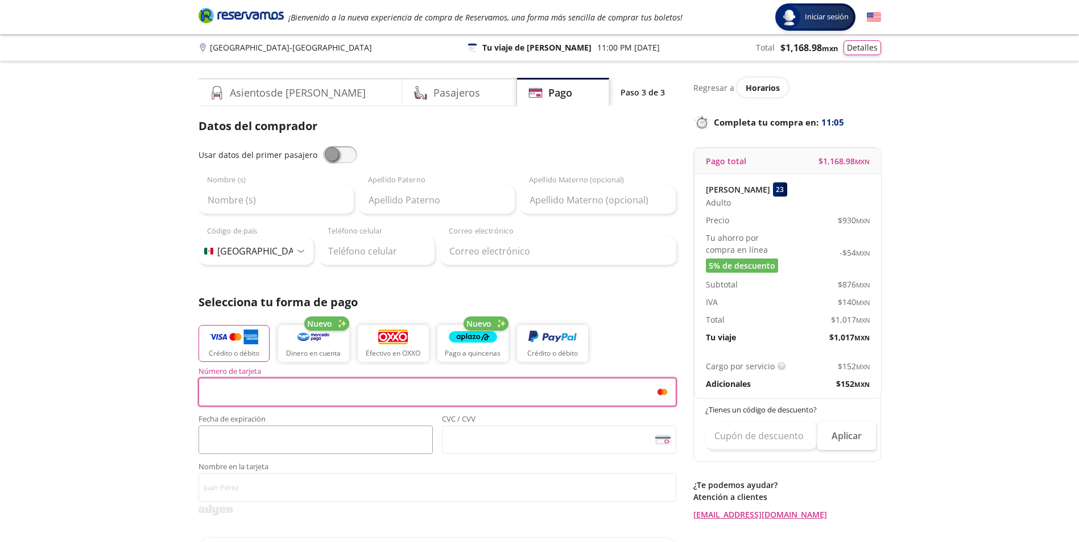
scroll to position [441, 0]
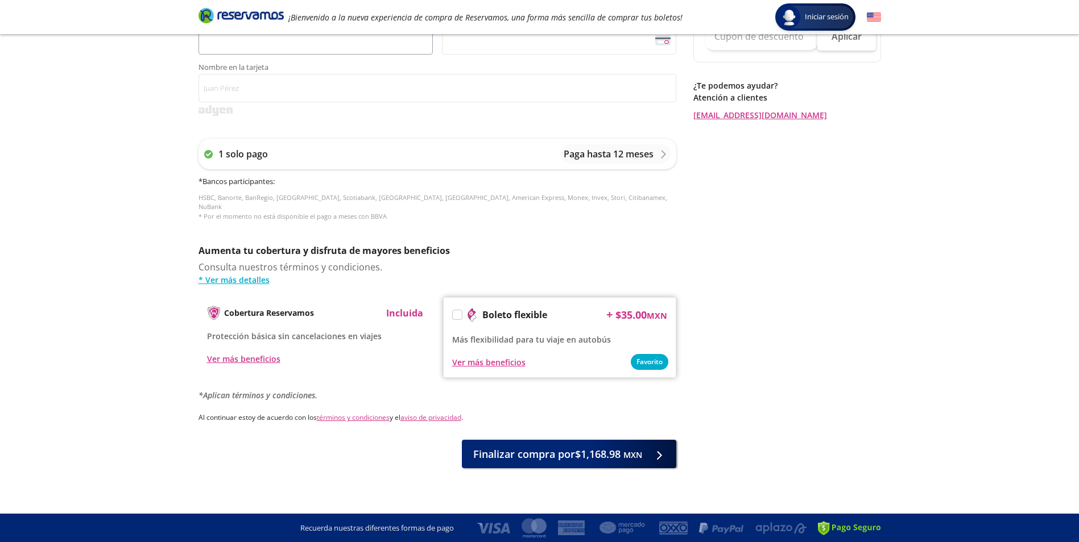
click at [198, 441] on div "Servicios adicionales ¿Tienes un código de descuento? Aplicar Datos del comprad…" at bounding box center [437, 93] width 478 height 750
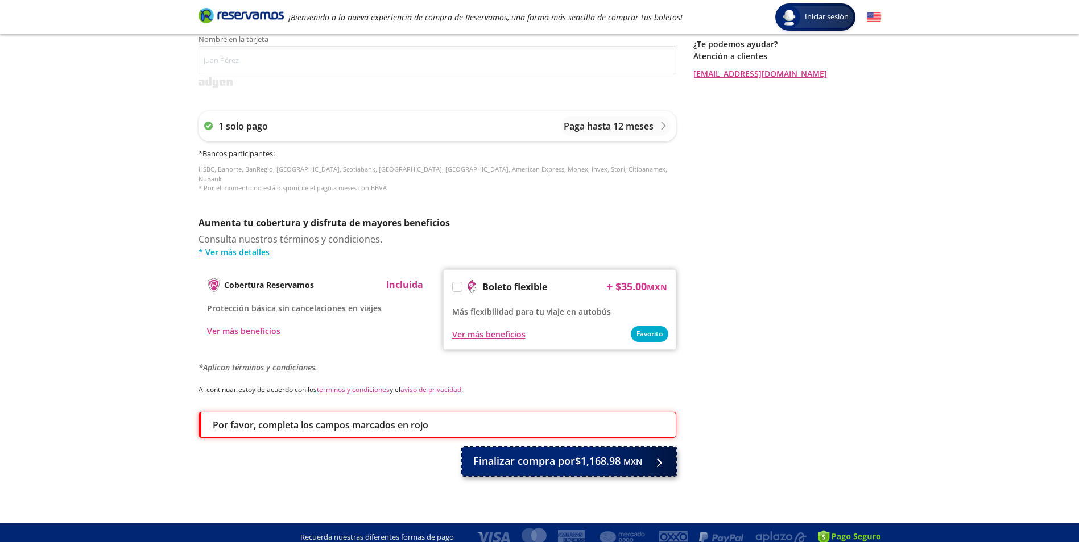
click at [561, 454] on span "Finalizar compra por $1,168.98 MXN" at bounding box center [557, 461] width 169 height 15
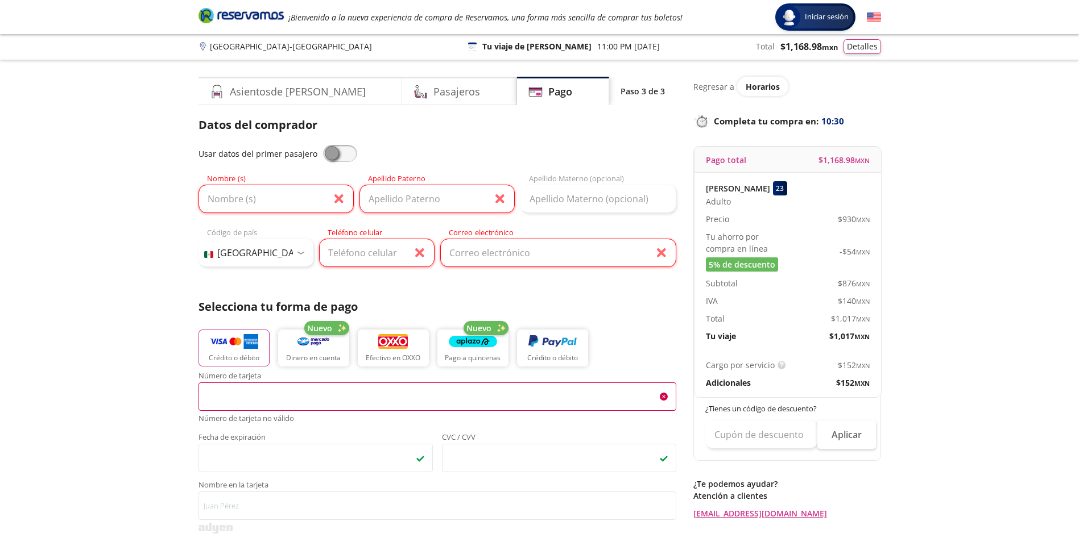
scroll to position [0, 0]
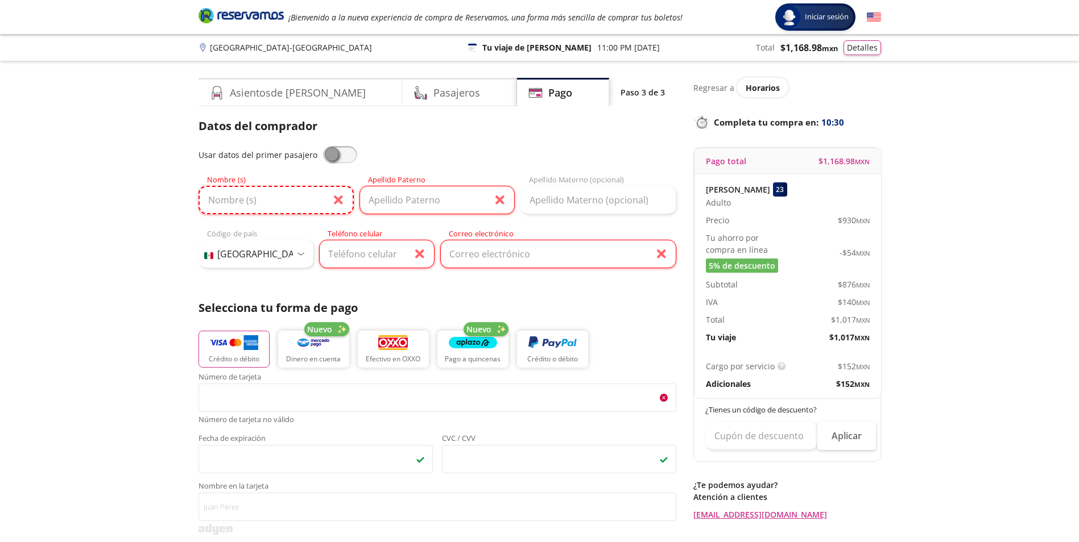
click at [218, 192] on input "Nombre (s)" at bounding box center [275, 200] width 155 height 28
type input "CRISTINA"
click at [384, 210] on input "Apellido Paterno" at bounding box center [436, 200] width 155 height 28
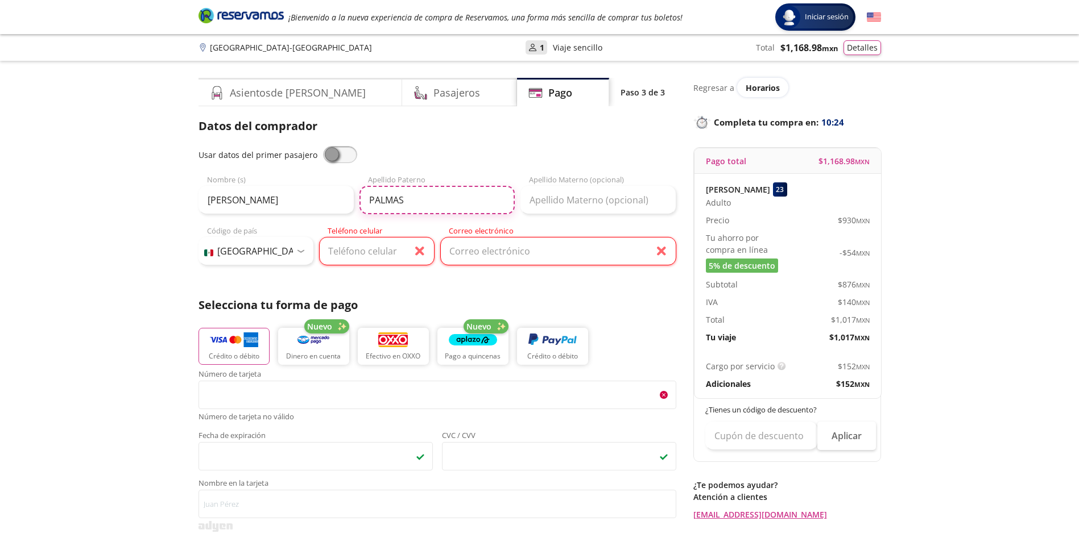
type input "PALMAS"
click at [384, 252] on input "Teléfono celular" at bounding box center [376, 251] width 115 height 28
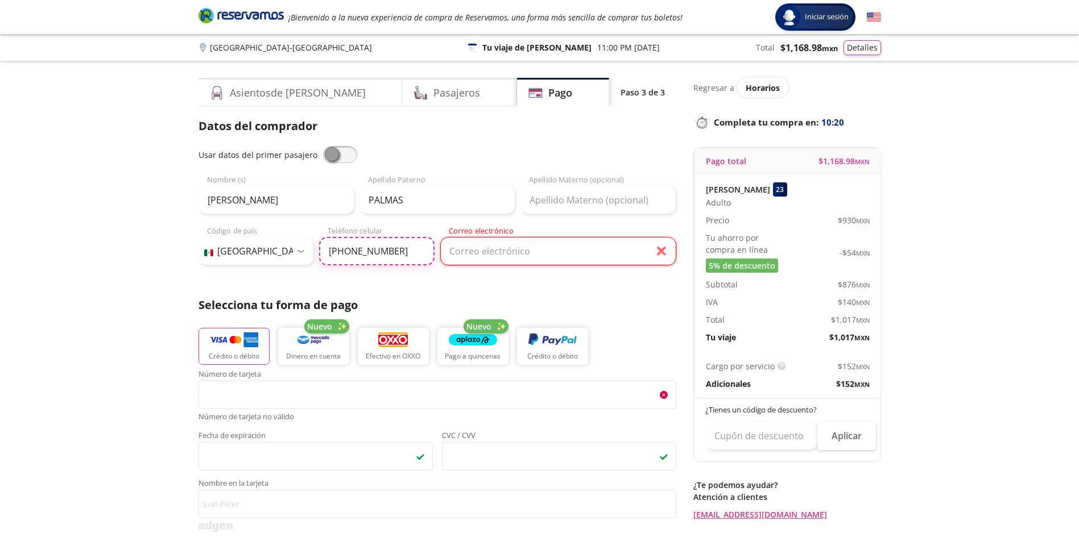
type input "449 387 6623"
click at [567, 252] on input "Correo electrónico" at bounding box center [558, 251] width 236 height 28
type input "cristina21palmasz@gmail.com"
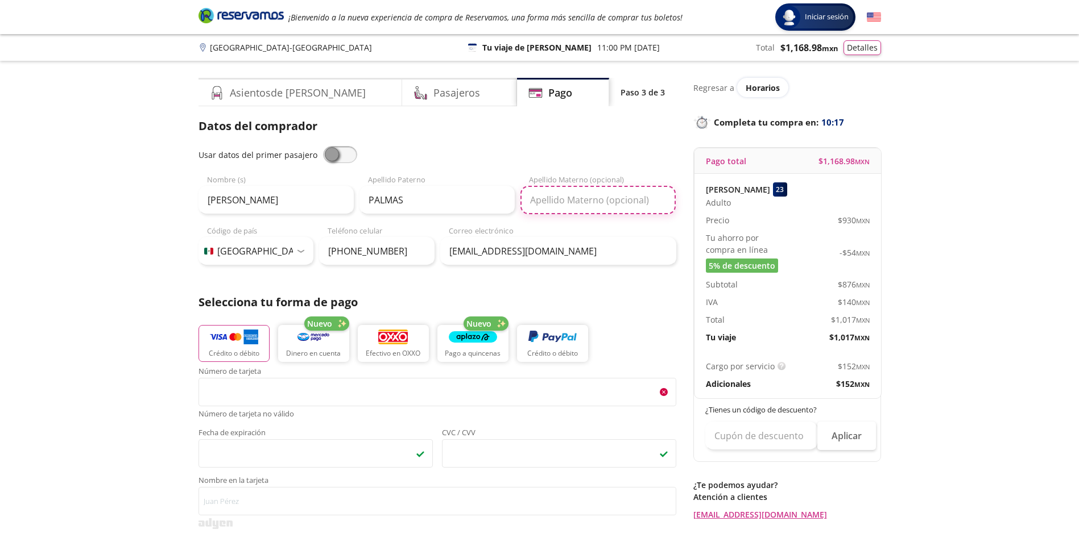
click at [570, 196] on input "Apellido Materno (opcional)" at bounding box center [597, 200] width 155 height 28
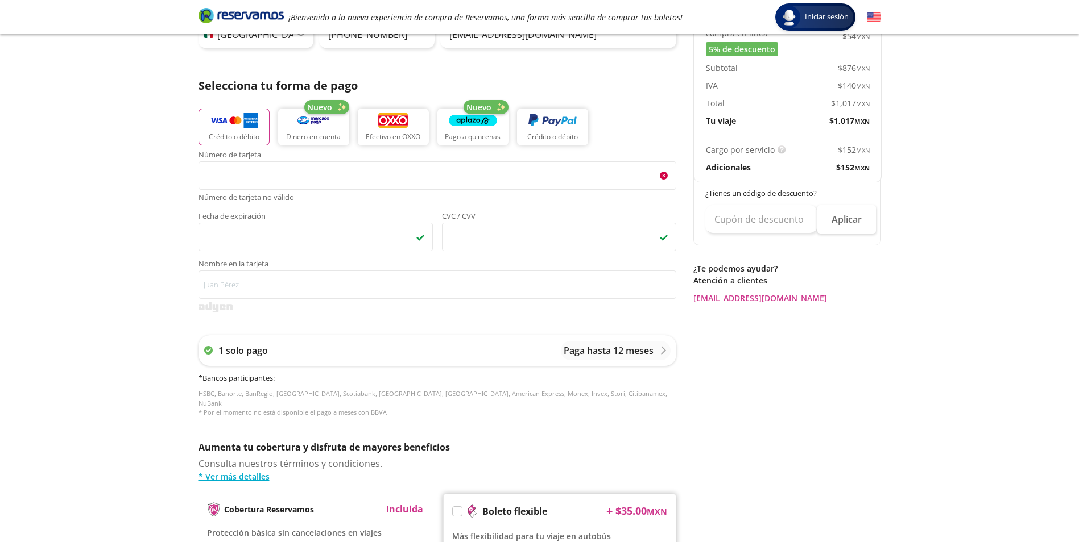
scroll to position [214, 0]
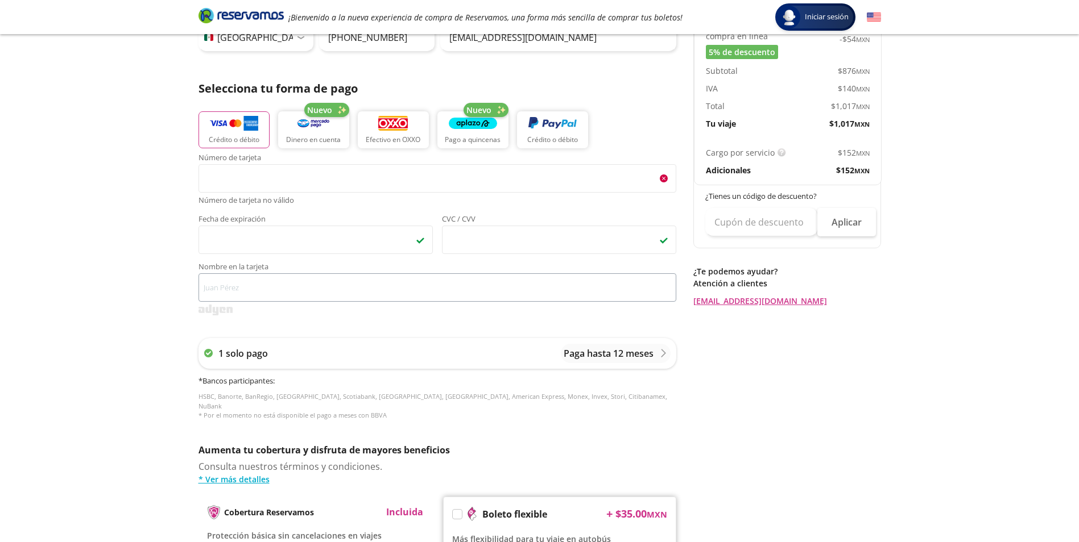
type input "ZUÑIGA"
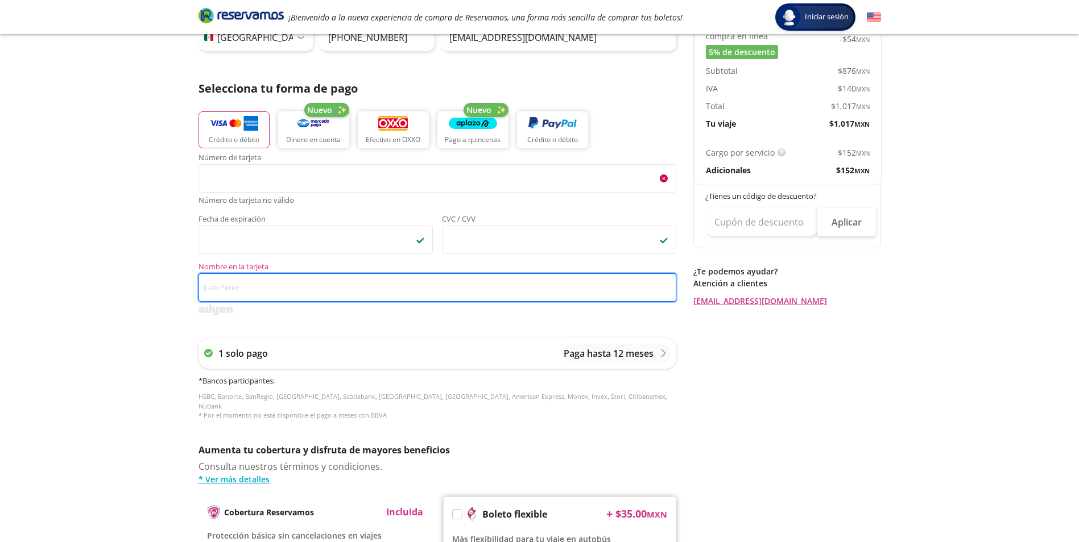
click at [394, 287] on input "Nombre en la tarjeta" at bounding box center [437, 287] width 478 height 28
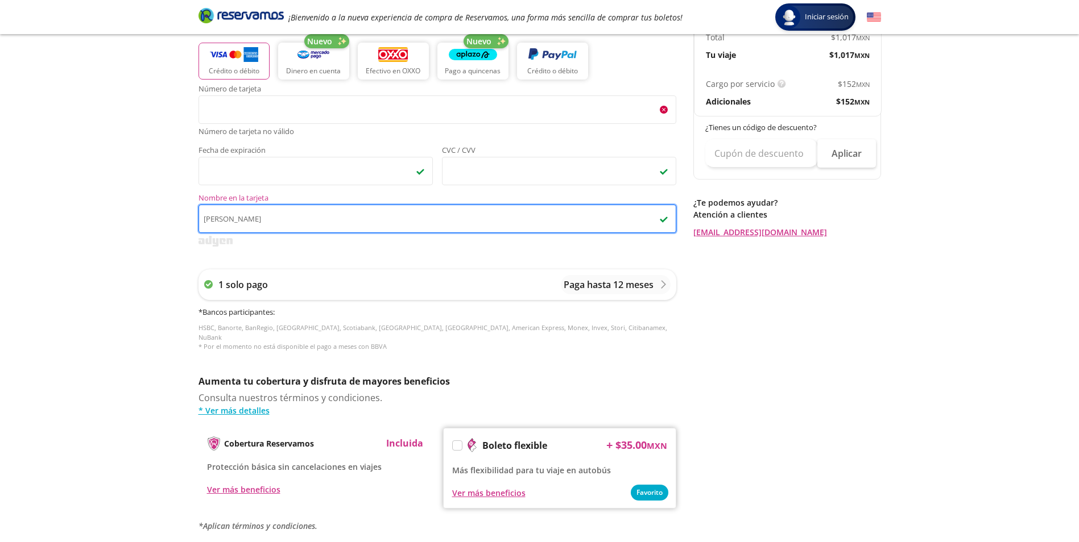
scroll to position [441, 0]
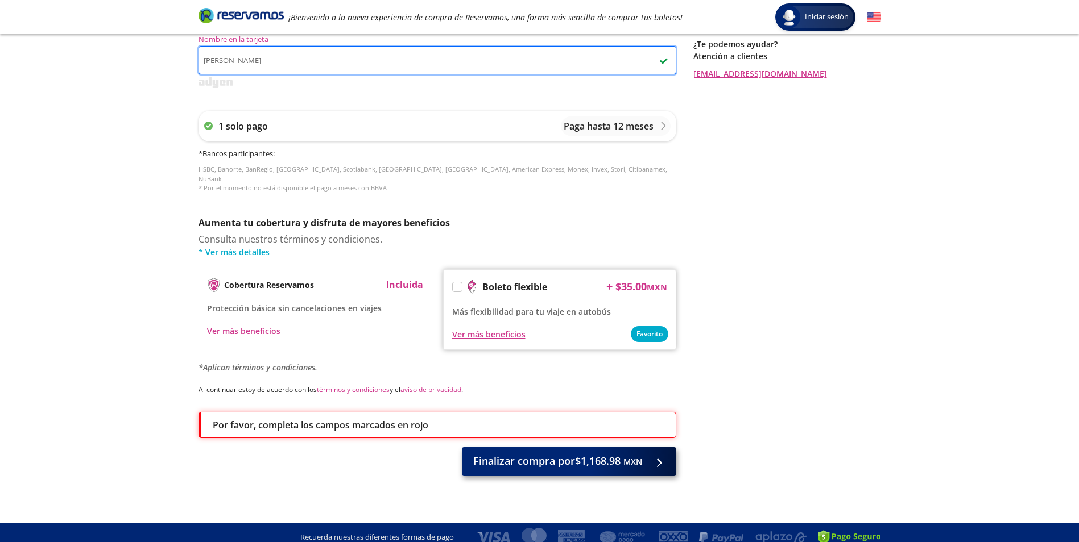
type input "CRISTINA PALMAS ZUÑIGA"
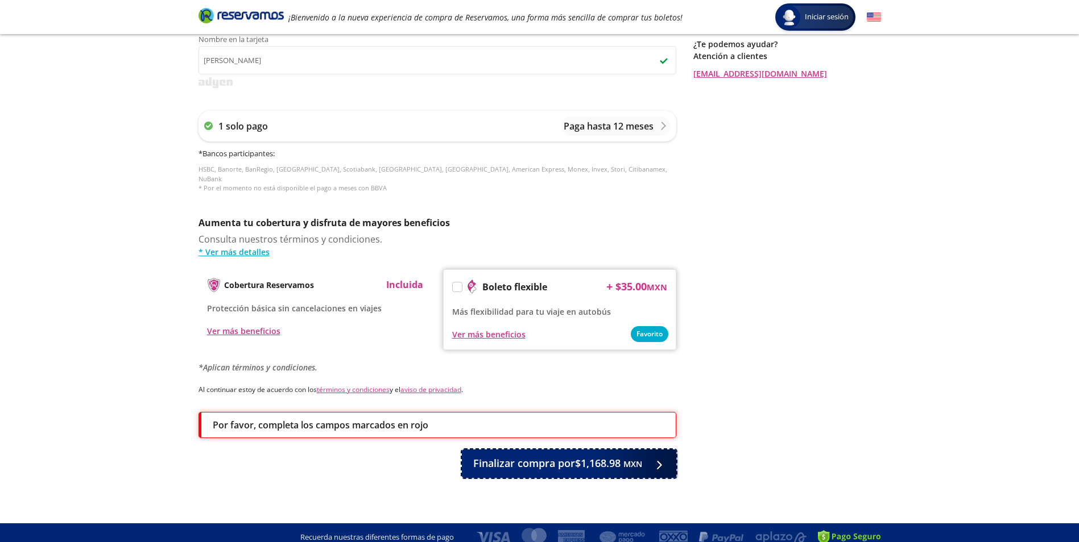
click at [611, 461] on button "Finalizar compra por $1,168.98 MXN" at bounding box center [569, 464] width 214 height 28
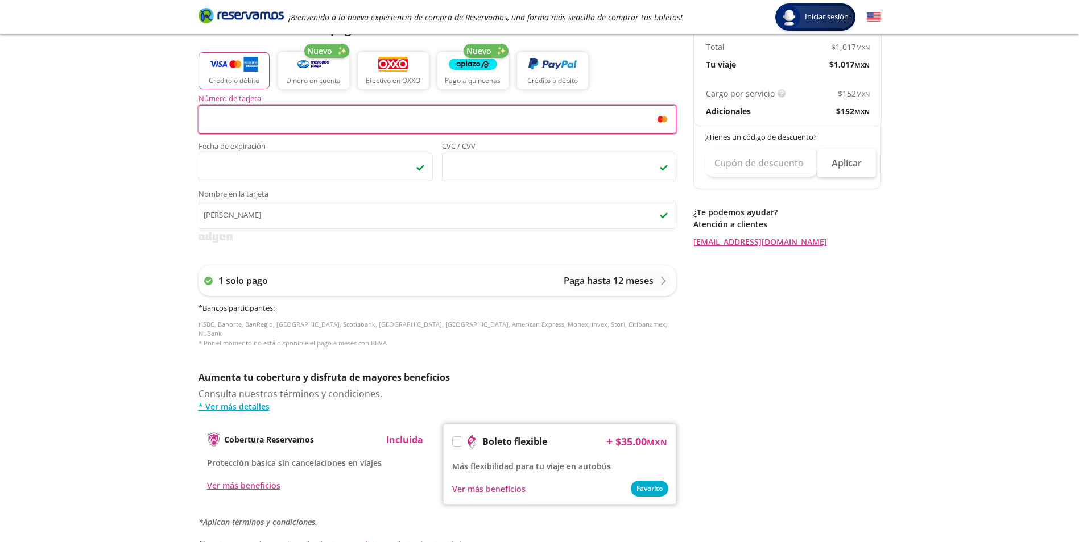
scroll to position [428, 0]
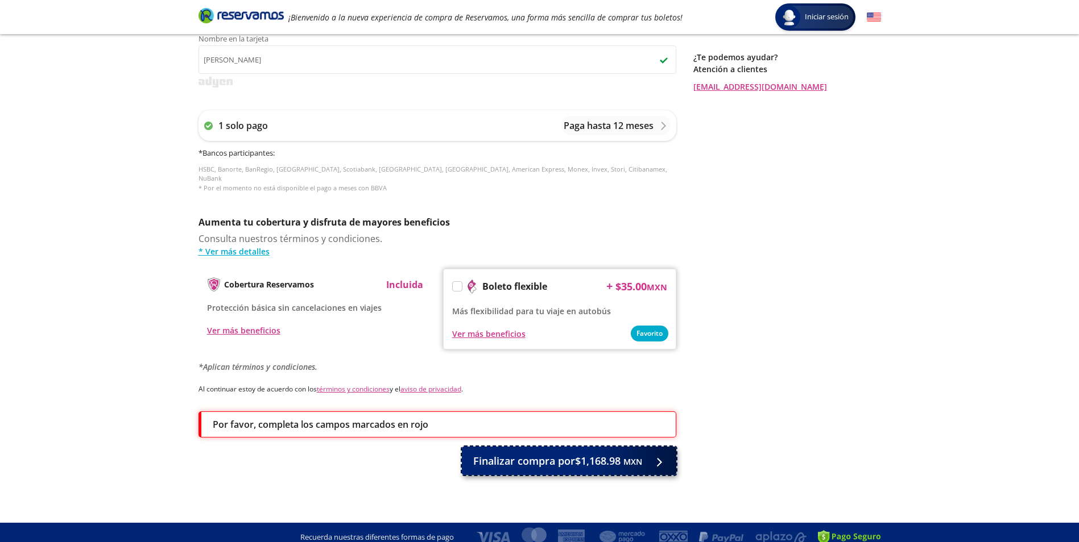
click at [512, 458] on span "Finalizar compra por $1,168.98 MXN" at bounding box center [557, 461] width 169 height 15
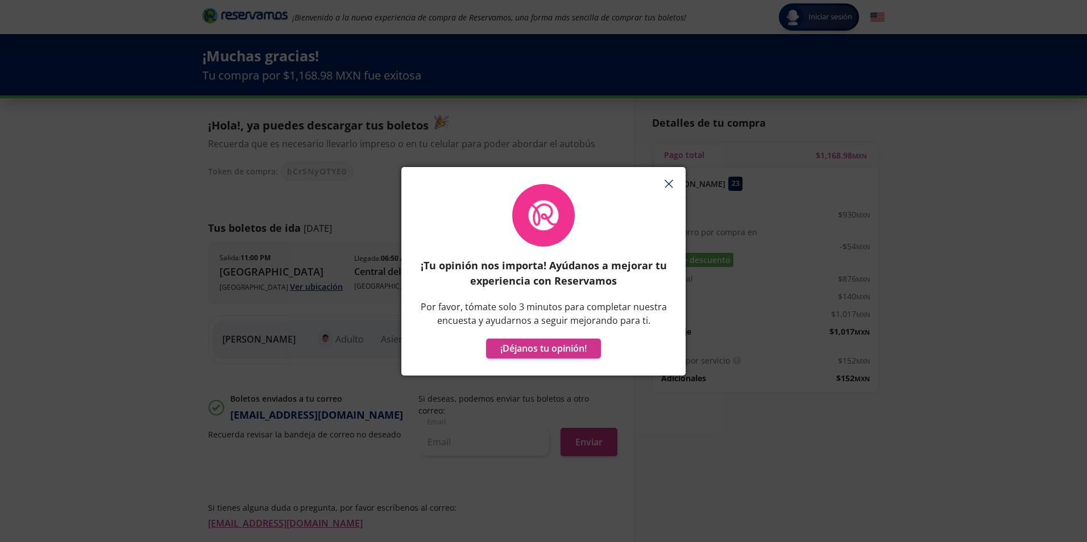
click at [665, 179] on button "button" at bounding box center [668, 184] width 17 height 17
